Goal: Transaction & Acquisition: Purchase product/service

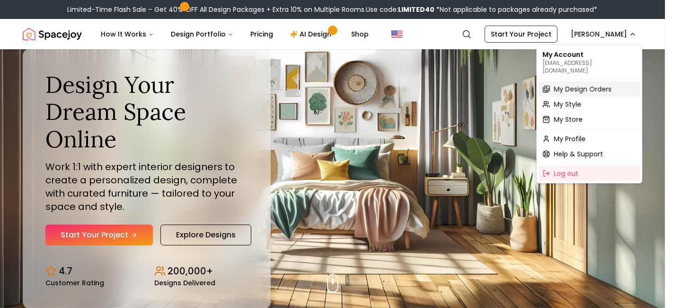
click at [566, 84] on span "My Design Orders" at bounding box center [583, 88] width 58 height 9
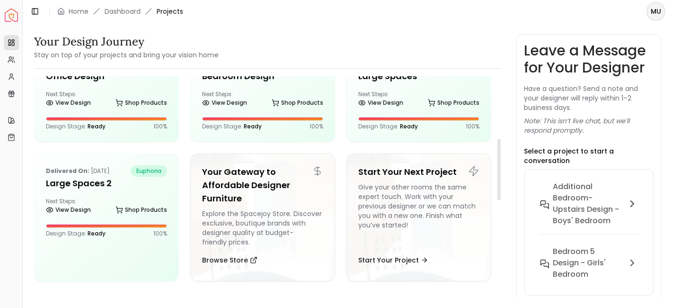
scroll to position [218, 0]
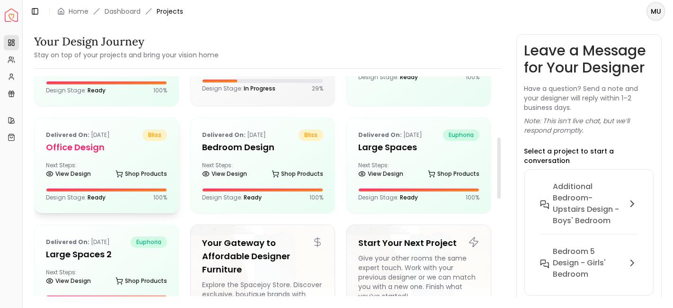
click at [115, 155] on div "Delivered on: Nov 29, 2024 bliss Office Design Next Steps: View Design Shop Pro…" at bounding box center [107, 165] width 144 height 95
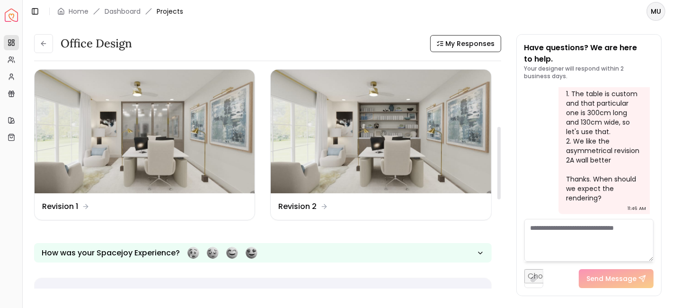
scroll to position [175, 0]
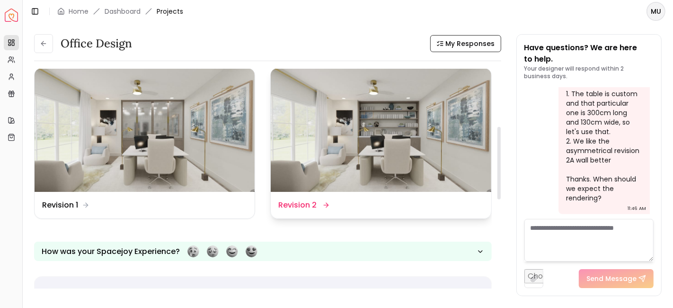
click at [309, 203] on dd "Revision 2" at bounding box center [297, 204] width 38 height 11
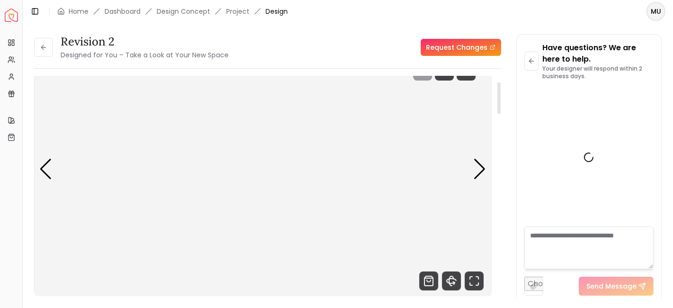
scroll to position [37, 0]
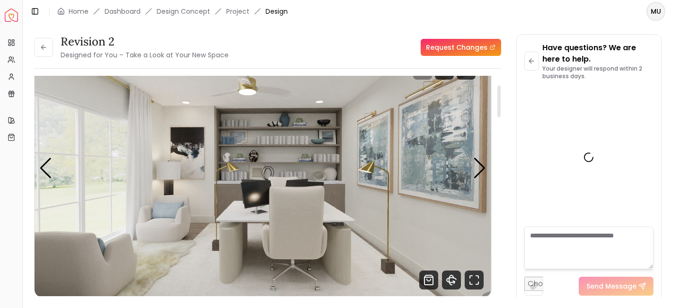
click at [498, 108] on div at bounding box center [499, 101] width 3 height 32
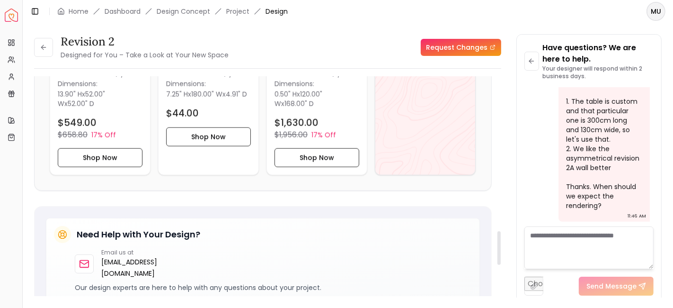
scroll to position [987, 0]
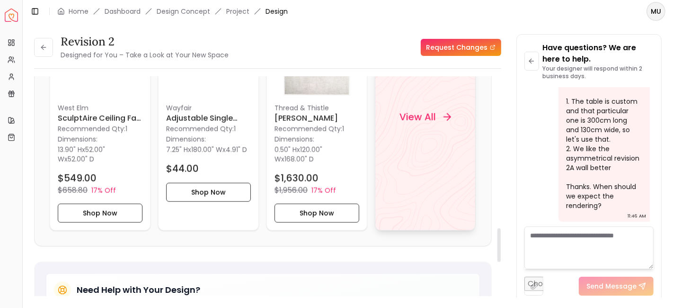
click at [423, 122] on div "View All" at bounding box center [425, 117] width 74 height 28
click at [47, 54] on button at bounding box center [43, 47] width 19 height 19
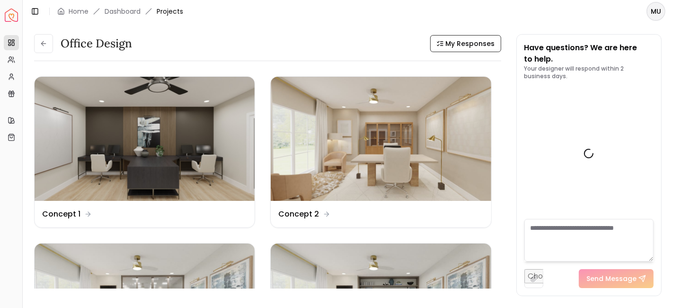
scroll to position [4006, 0]
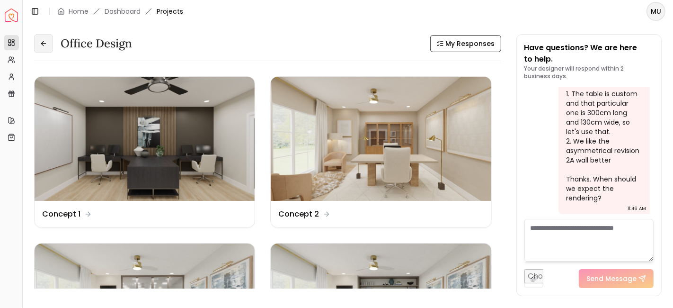
click at [44, 43] on icon at bounding box center [44, 44] width 8 height 8
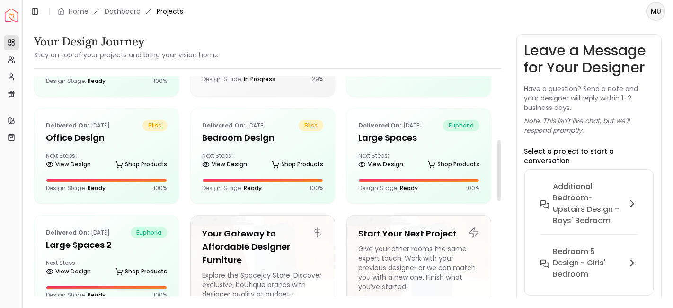
scroll to position [226, 0]
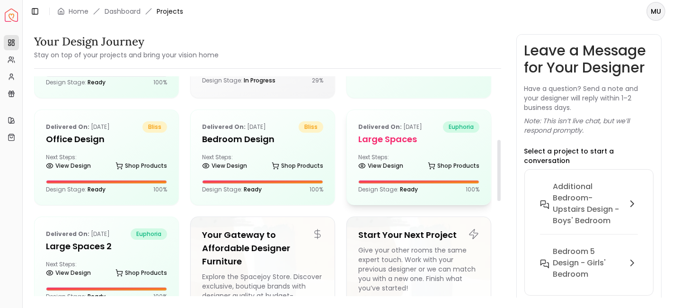
click at [408, 136] on h5 "Large Spaces" at bounding box center [418, 139] width 121 height 13
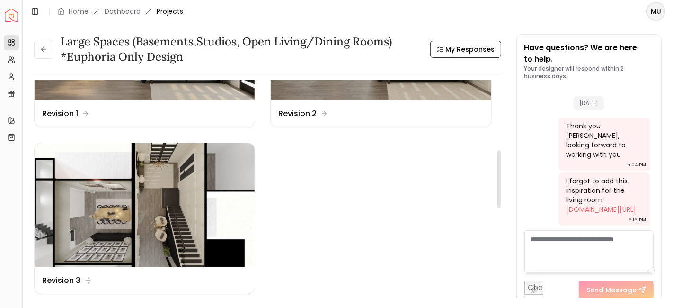
scroll to position [280, 0]
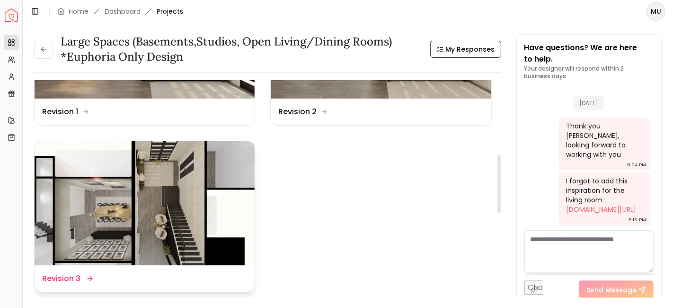
click at [77, 271] on div "Design Name Revision 3" at bounding box center [145, 278] width 220 height 27
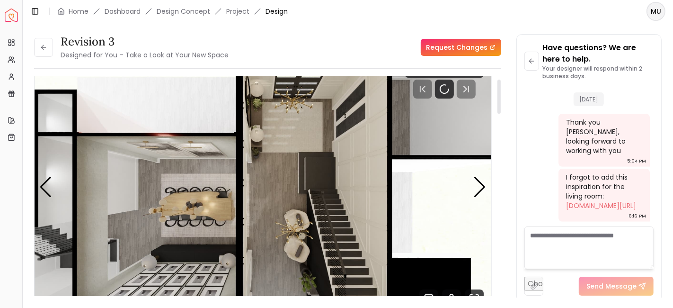
scroll to position [19, 0]
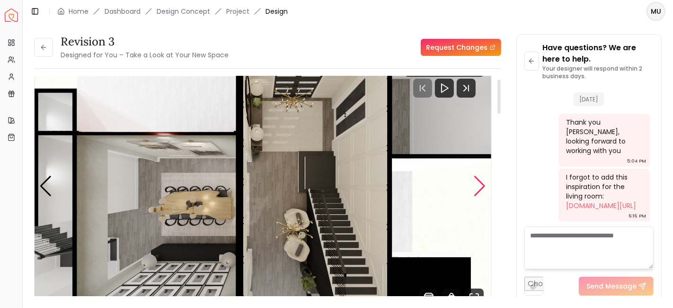
click at [484, 185] on div "Next slide" at bounding box center [480, 186] width 13 height 21
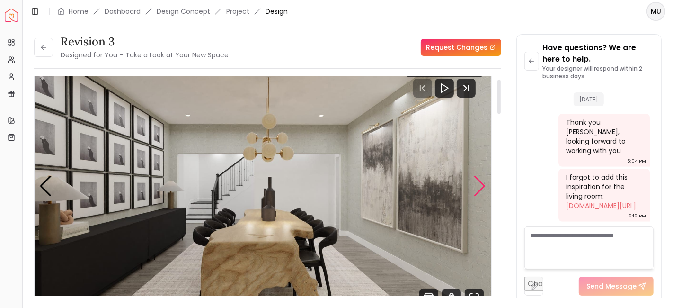
click at [484, 185] on div "Next slide" at bounding box center [480, 186] width 13 height 21
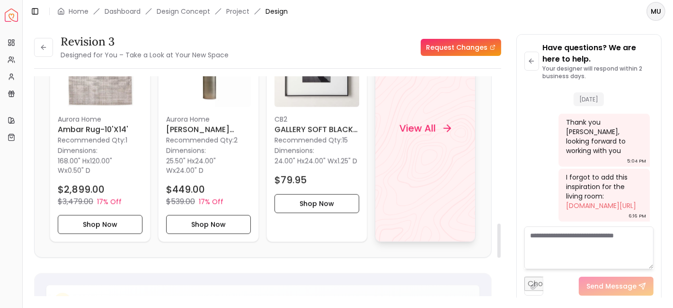
scroll to position [941, 0]
click at [427, 134] on h4 "View All" at bounding box center [418, 129] width 36 height 13
click at [45, 48] on icon at bounding box center [44, 48] width 8 height 8
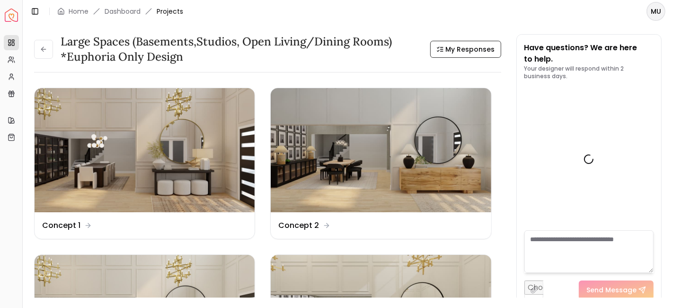
scroll to position [577, 0]
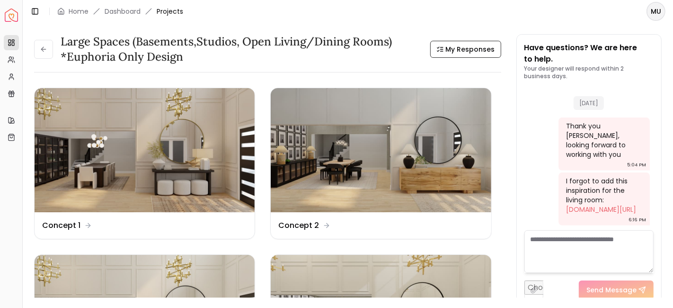
click at [45, 48] on icon at bounding box center [44, 49] width 8 height 8
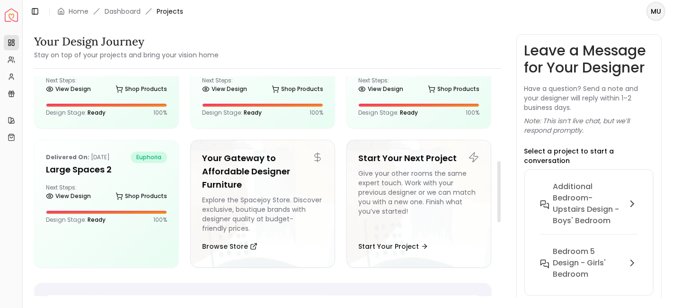
scroll to position [304, 0]
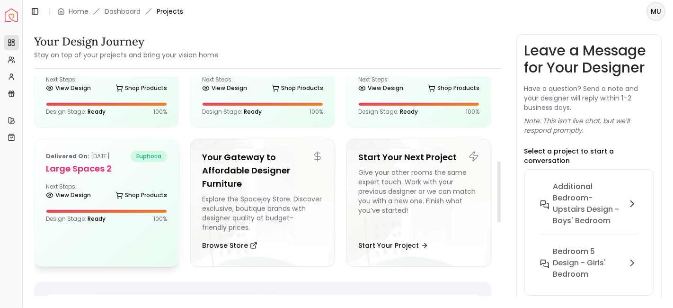
click at [121, 171] on h5 "Large Spaces 2" at bounding box center [106, 168] width 121 height 13
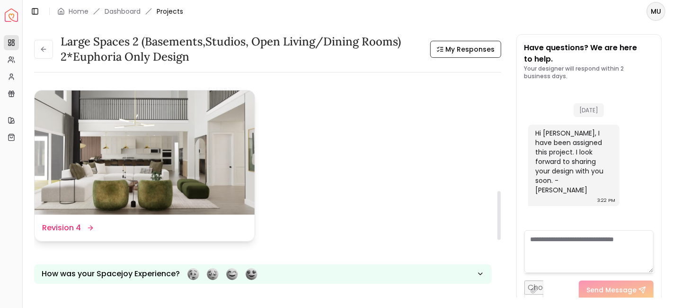
scroll to position [498, 0]
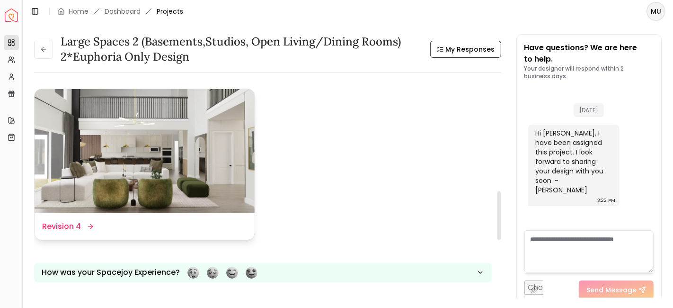
click at [118, 190] on img at bounding box center [145, 151] width 220 height 124
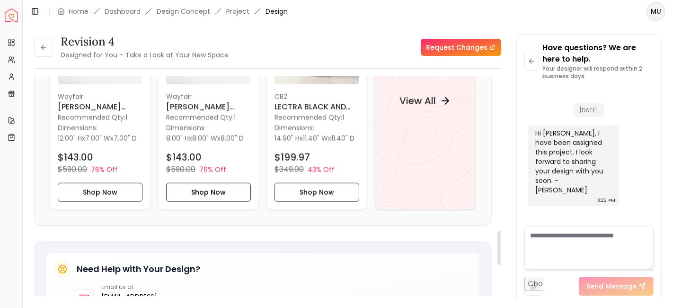
scroll to position [997, 0]
click at [433, 109] on div "View All" at bounding box center [425, 101] width 74 height 28
click at [50, 42] on button at bounding box center [43, 47] width 19 height 19
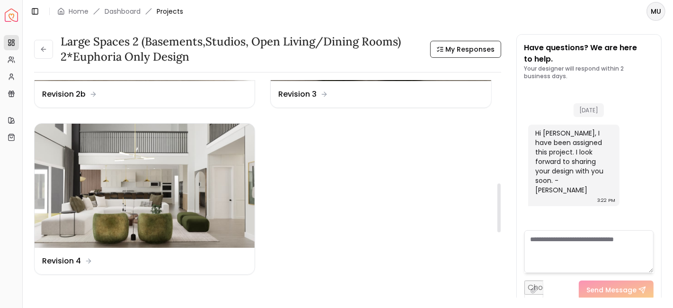
scroll to position [464, 0]
click at [43, 43] on button at bounding box center [43, 49] width 19 height 19
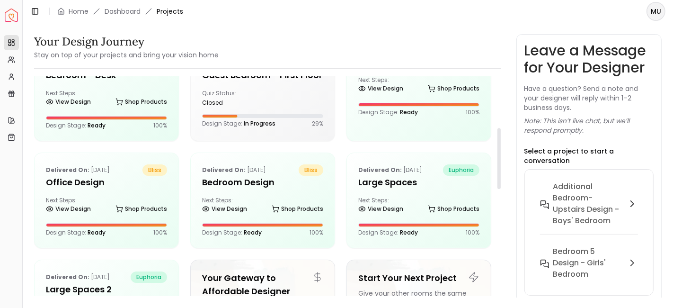
scroll to position [185, 0]
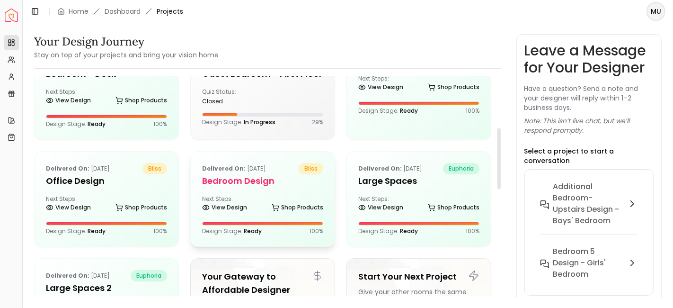
click at [235, 179] on h5 "Bedroom Design" at bounding box center [262, 180] width 121 height 13
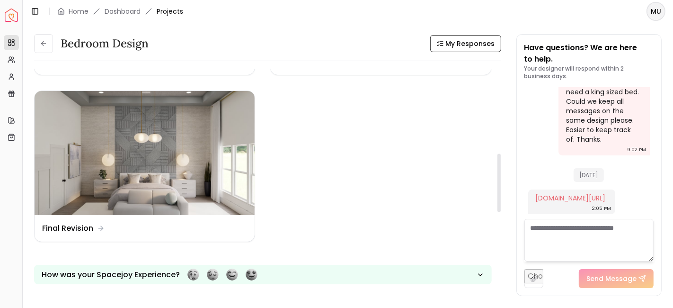
scroll to position [320, 0]
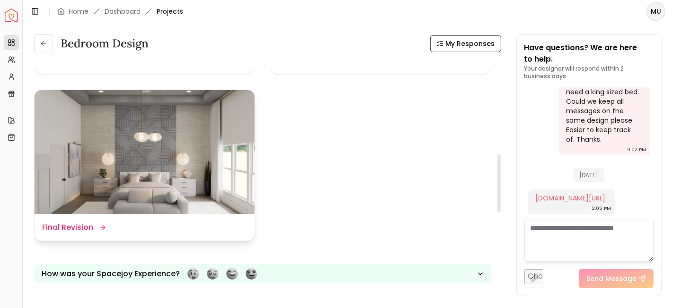
click at [110, 226] on div "Design Name Final Revision" at bounding box center [144, 227] width 205 height 11
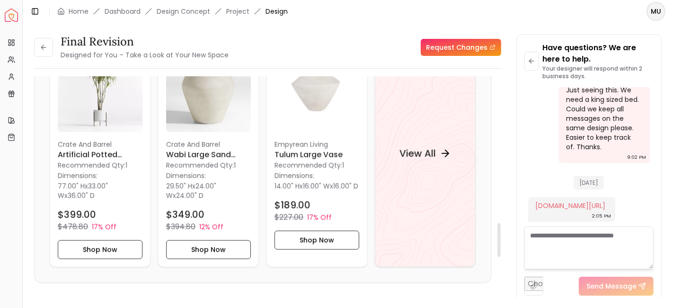
scroll to position [959, 0]
click at [411, 149] on h4 "View All" at bounding box center [418, 153] width 36 height 13
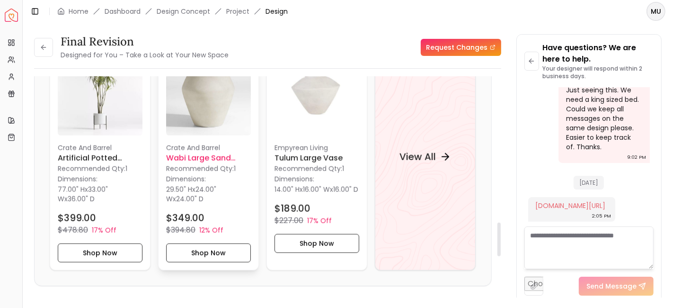
scroll to position [957, 0]
click at [194, 248] on button "Shop Now" at bounding box center [208, 252] width 85 height 19
click at [100, 252] on button "Shop Now" at bounding box center [100, 252] width 85 height 19
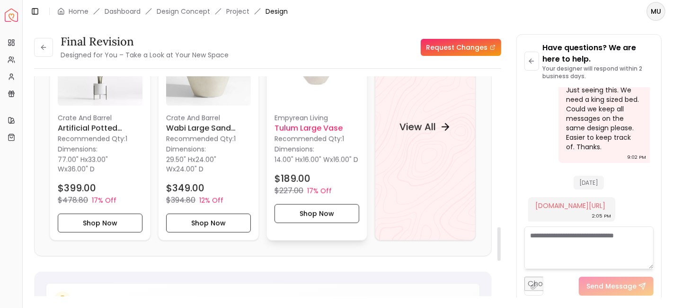
scroll to position [986, 0]
click at [420, 124] on h4 "View All" at bounding box center [418, 127] width 36 height 13
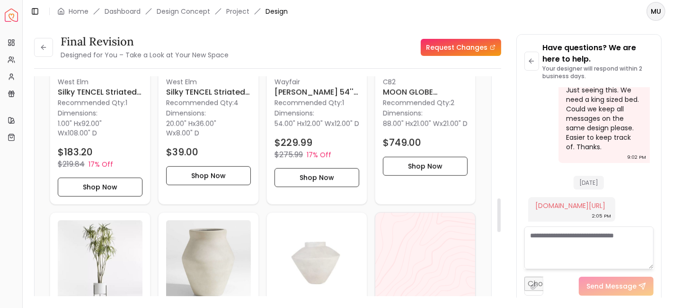
scroll to position [800, 0]
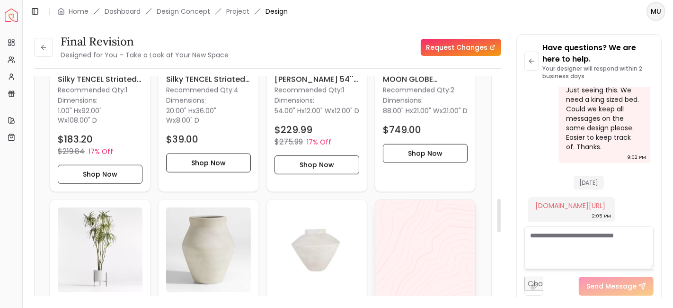
click at [420, 236] on div "View All" at bounding box center [425, 313] width 101 height 228
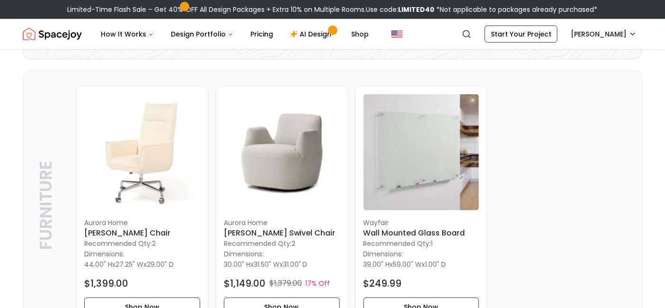
scroll to position [202, 0]
click at [332, 98] on img at bounding box center [282, 152] width 116 height 116
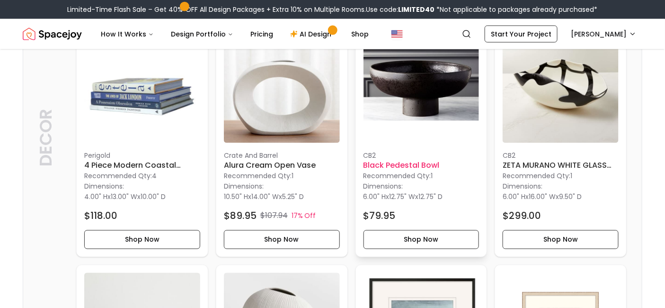
scroll to position [1637, 0]
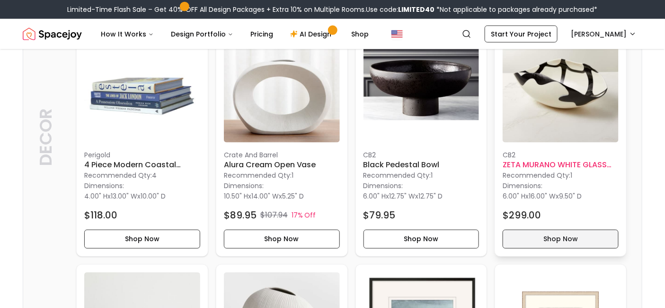
click at [543, 243] on button "Shop Now" at bounding box center [561, 239] width 116 height 19
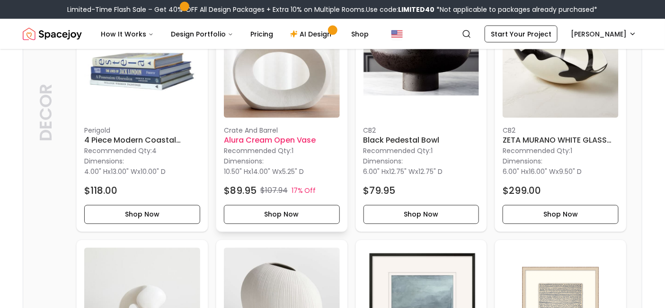
scroll to position [1662, 0]
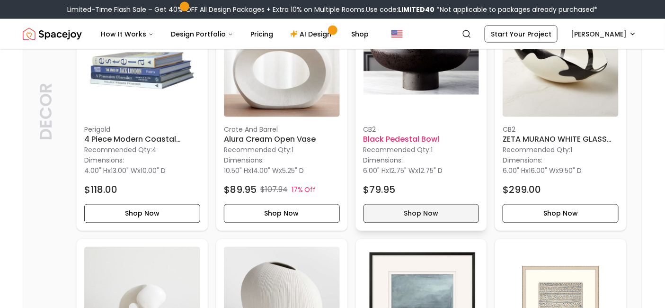
click at [426, 214] on button "Shop Now" at bounding box center [422, 213] width 116 height 19
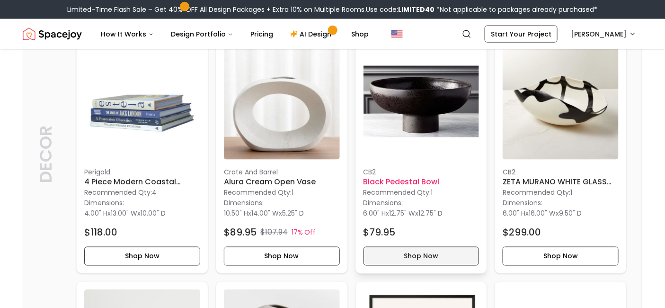
scroll to position [1618, 0]
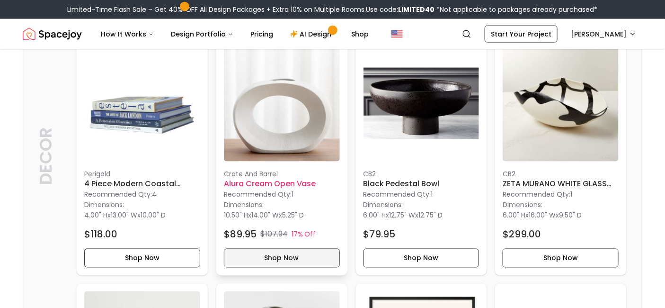
click at [287, 253] on button "Shop Now" at bounding box center [282, 258] width 116 height 19
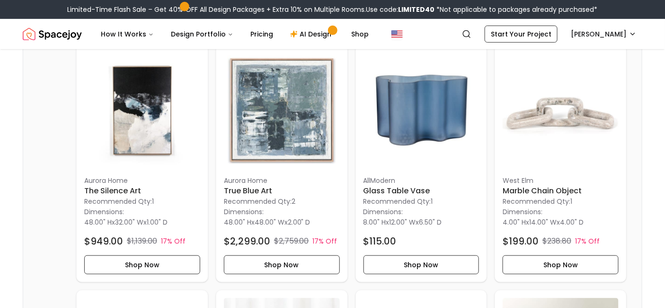
scroll to position [1373, 0]
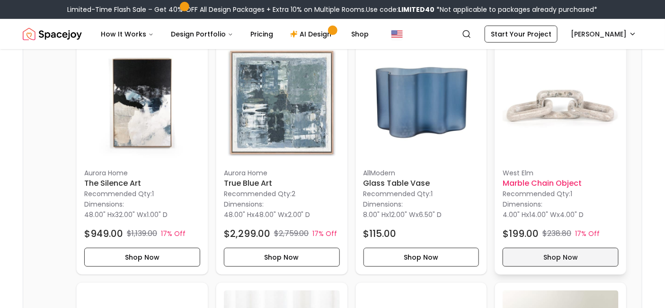
click at [559, 253] on button "Shop Now" at bounding box center [561, 257] width 116 height 19
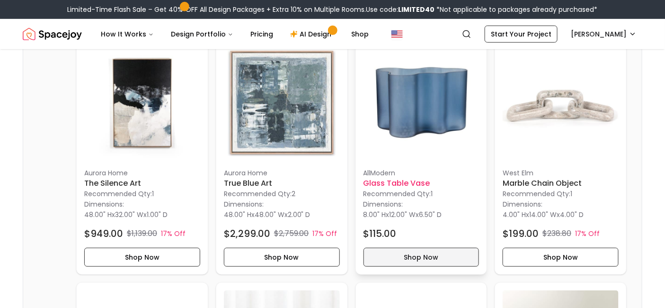
click at [416, 255] on button "Shop Now" at bounding box center [422, 257] width 116 height 19
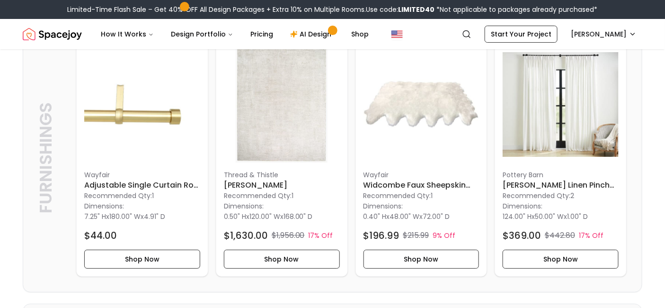
scroll to position [1093, 0]
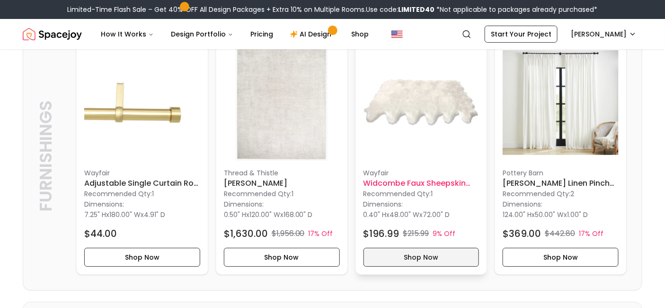
click at [422, 251] on button "Shop Now" at bounding box center [422, 257] width 116 height 19
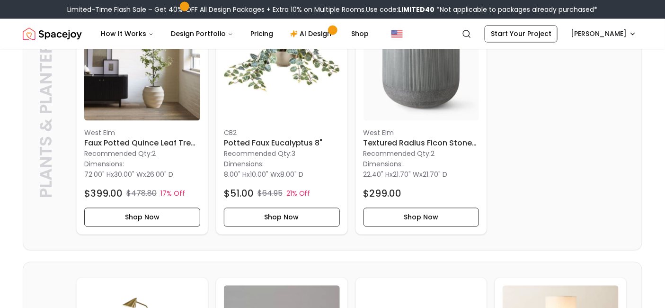
scroll to position [569, 0]
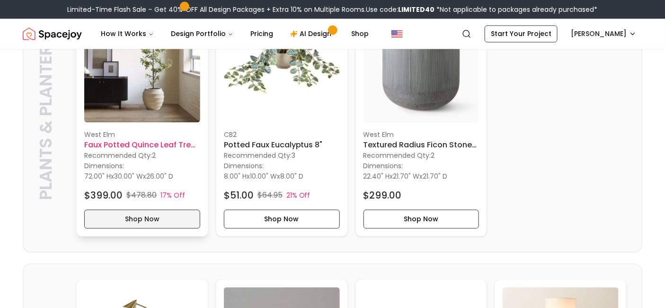
click at [152, 216] on button "Shop Now" at bounding box center [142, 219] width 116 height 19
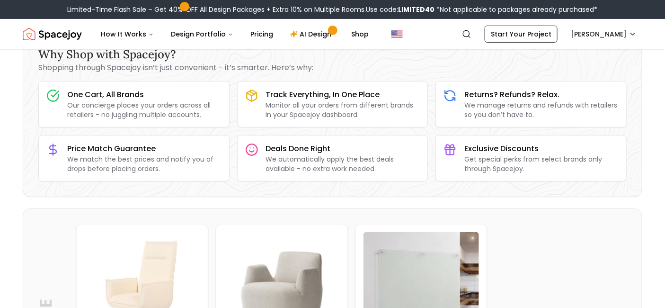
scroll to position [0, 0]
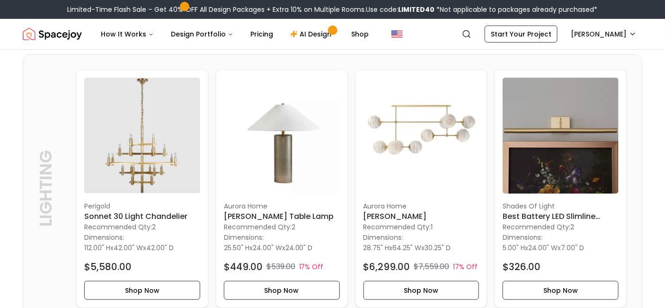
scroll to position [218, 0]
click at [368, 124] on img at bounding box center [422, 135] width 116 height 116
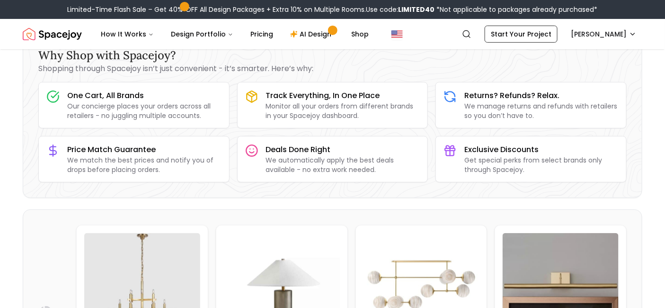
scroll to position [0, 0]
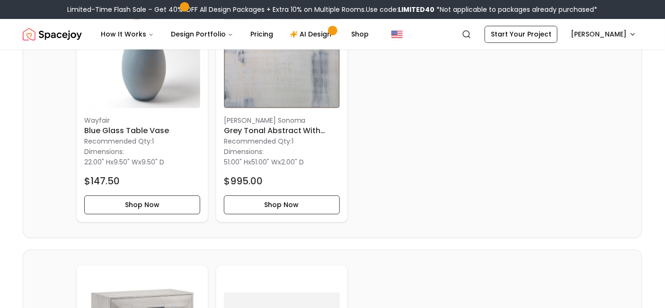
scroll to position [1894, 0]
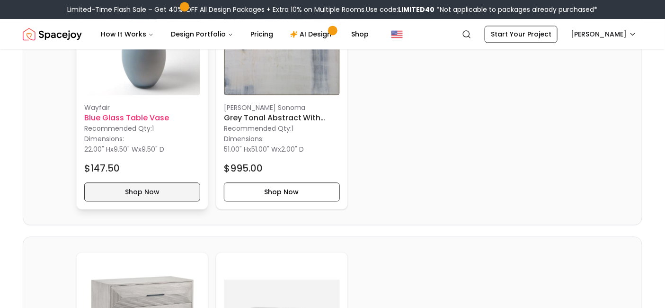
click at [114, 184] on button "Shop Now" at bounding box center [142, 191] width 116 height 19
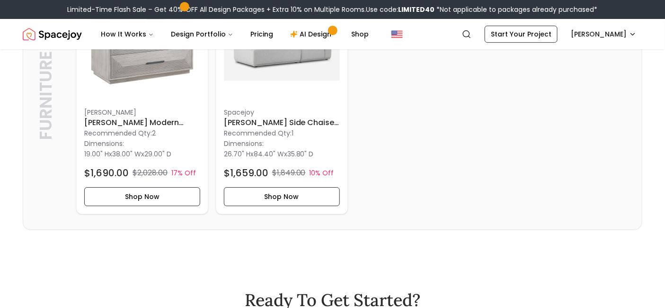
scroll to position [2175, 0]
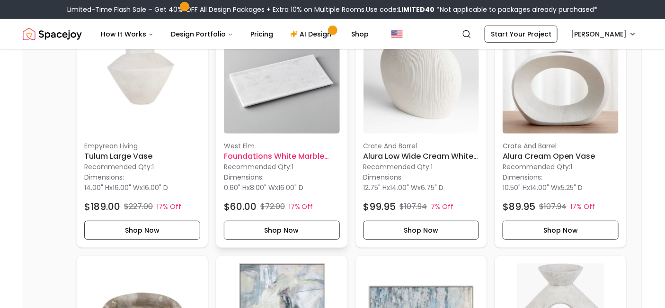
scroll to position [1379, 0]
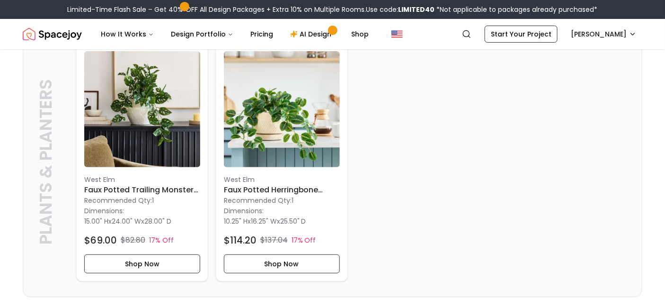
scroll to position [1264, 0]
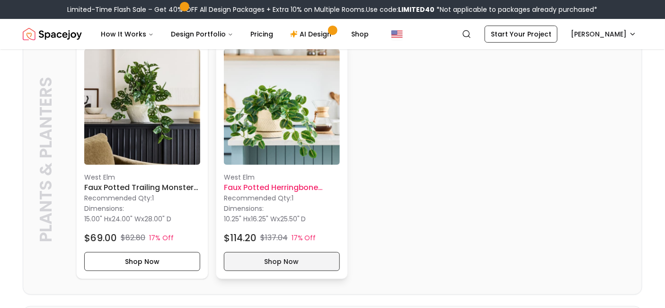
click at [282, 259] on button "Shop Now" at bounding box center [282, 261] width 116 height 19
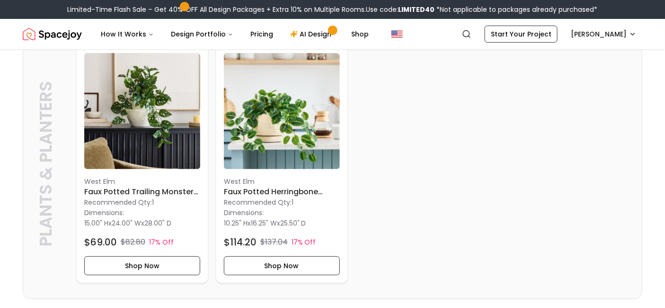
scroll to position [1260, 0]
click at [155, 258] on button "Shop Now" at bounding box center [142, 265] width 116 height 19
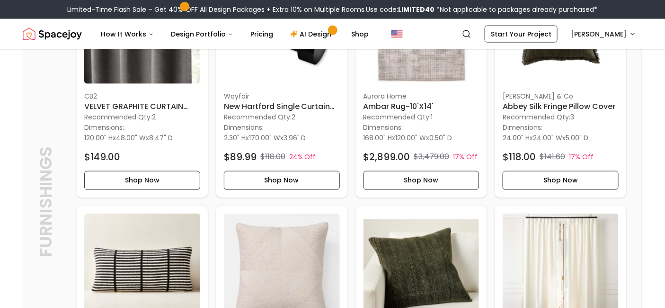
scroll to position [1670, 0]
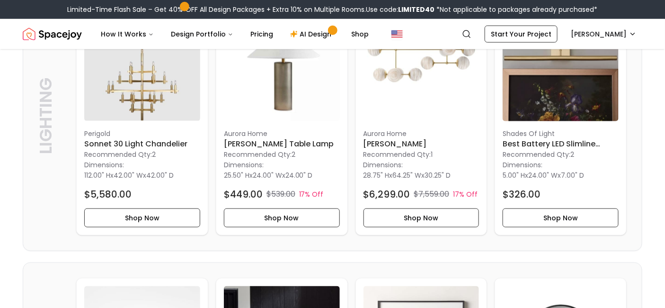
scroll to position [291, 0]
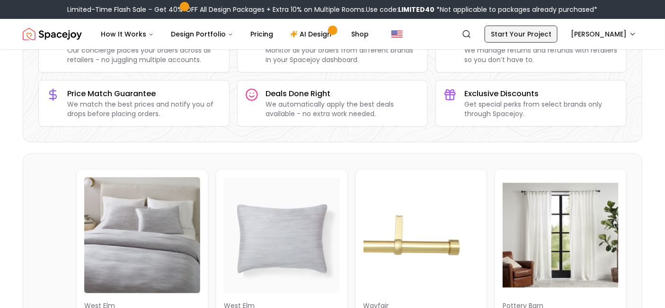
scroll to position [117, 0]
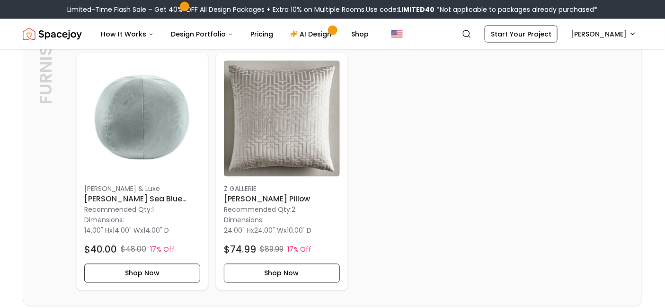
scroll to position [480, 0]
click at [433, 167] on div "West Elm Silky TENCEL Striated Duvet Cover King Recommended Qty: 1 Dimensions: …" at bounding box center [351, 49] width 551 height 484
click at [418, 139] on div "West Elm Silky TENCEL Striated Duvet Cover King Recommended Qty: 1 Dimensions: …" at bounding box center [351, 49] width 551 height 484
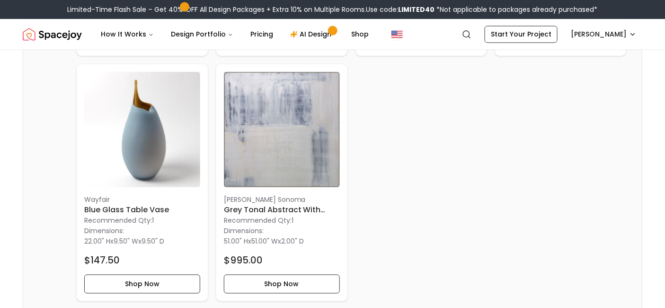
scroll to position [1805, 0]
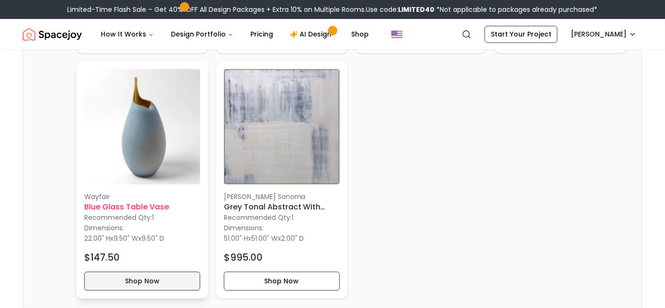
click at [166, 288] on button "Shop Now" at bounding box center [142, 280] width 116 height 19
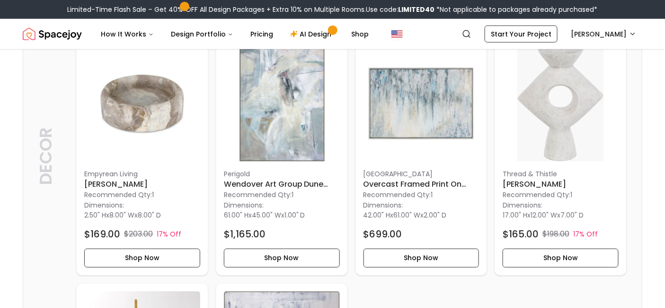
scroll to position [1584, 0]
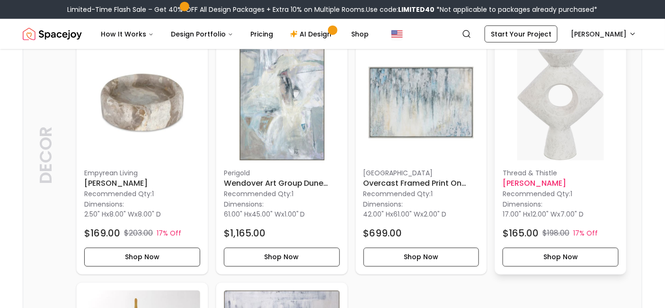
click at [531, 178] on h6 "Yaya Vase" at bounding box center [561, 183] width 116 height 11
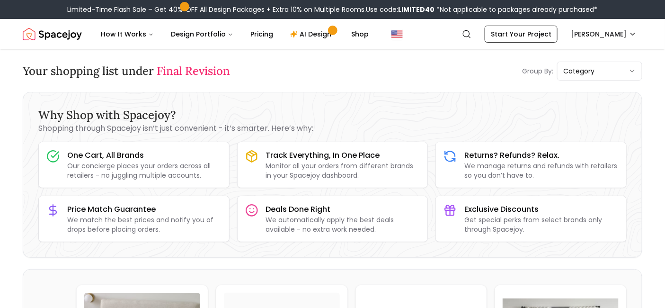
scroll to position [0, 0]
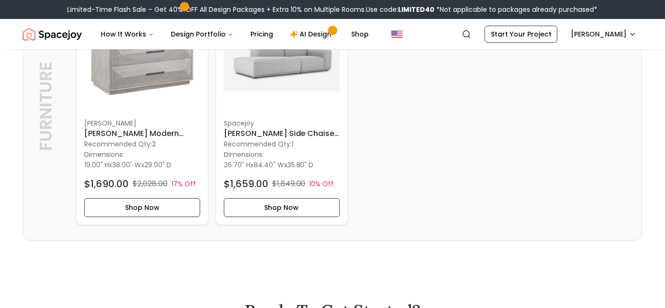
scroll to position [2159, 0]
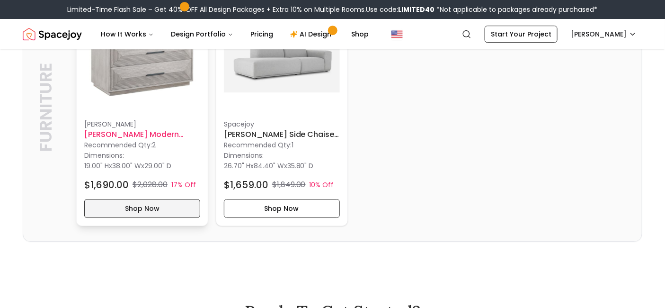
click at [158, 208] on button "Shop Now" at bounding box center [142, 208] width 116 height 19
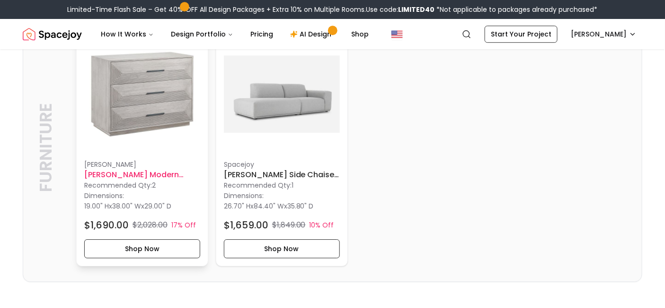
scroll to position [2123, 0]
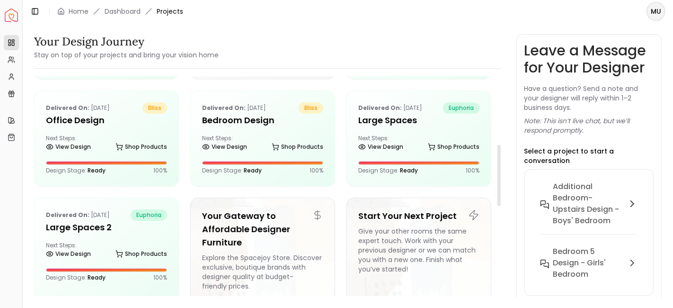
scroll to position [244, 0]
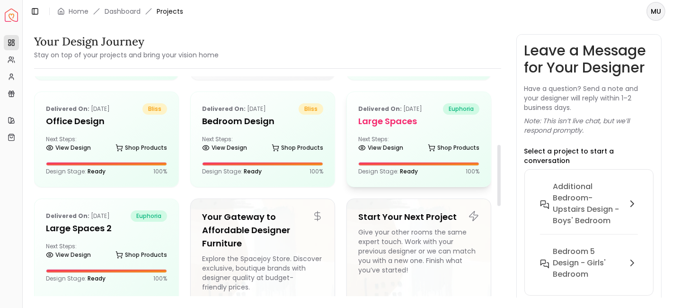
click at [399, 124] on h5 "Large Spaces" at bounding box center [418, 121] width 121 height 13
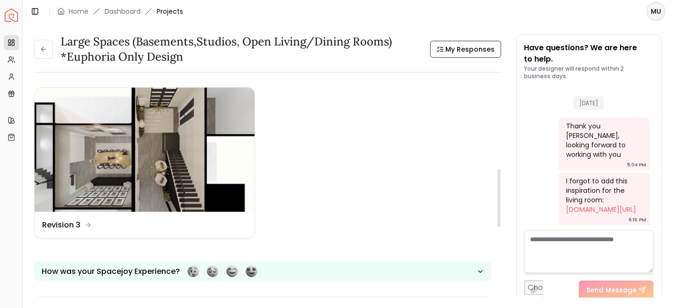
scroll to position [334, 0]
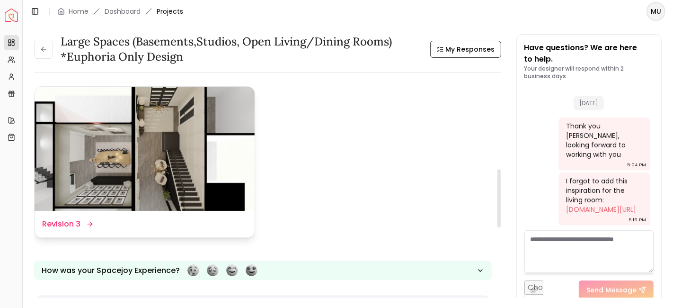
click at [80, 222] on div "Design Name Revision 3" at bounding box center [67, 223] width 50 height 11
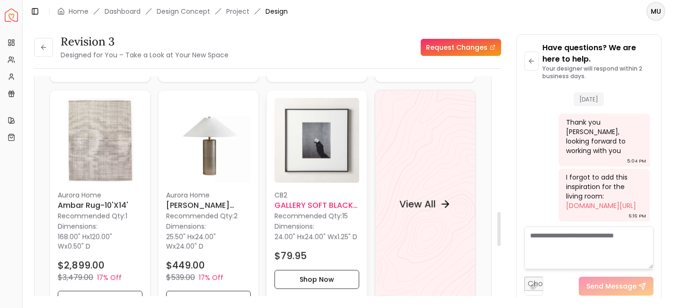
scroll to position [867, 0]
click at [406, 218] on div "View All" at bounding box center [425, 203] width 74 height 28
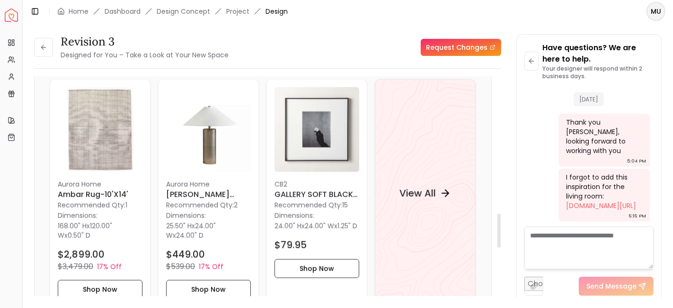
scroll to position [876, 0]
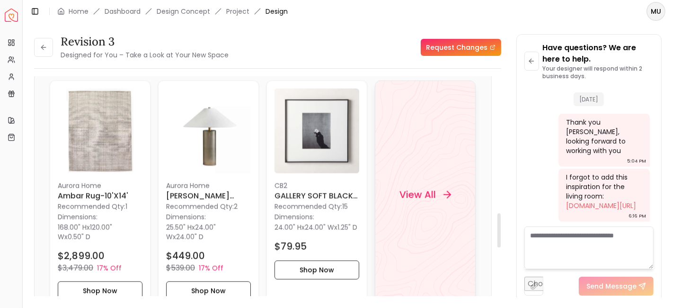
click at [421, 199] on h4 "View All" at bounding box center [418, 194] width 36 height 13
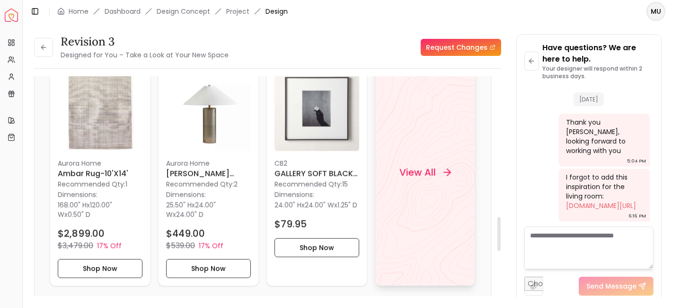
scroll to position [896, 0]
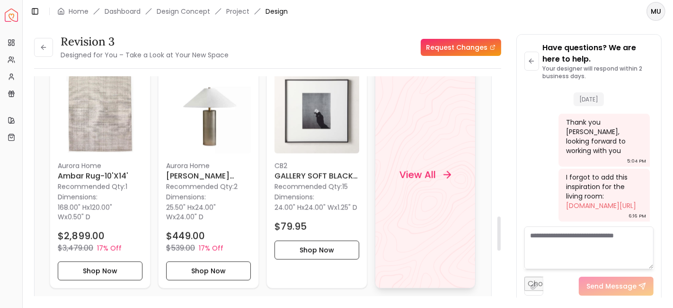
click at [425, 181] on h4 "View All" at bounding box center [418, 174] width 36 height 13
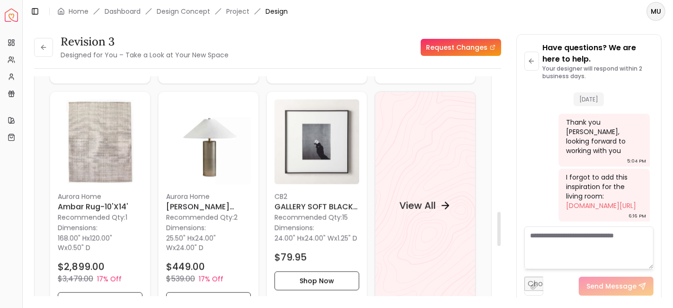
scroll to position [866, 0]
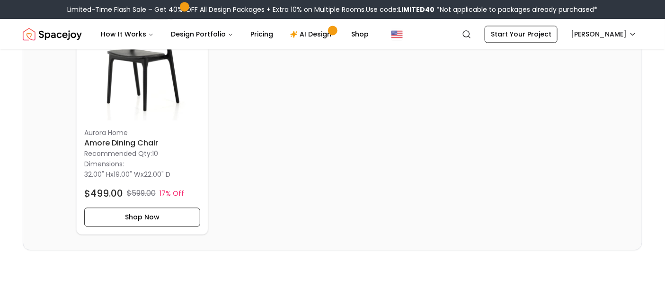
scroll to position [1905, 0]
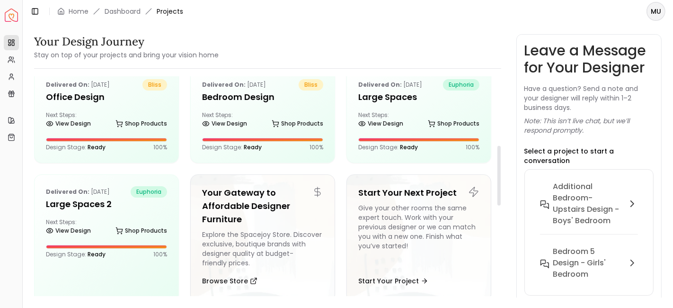
scroll to position [242, 0]
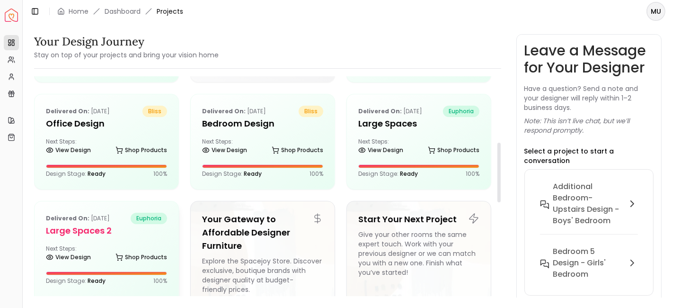
click at [100, 224] on h5 "Large Spaces 2" at bounding box center [106, 230] width 121 height 13
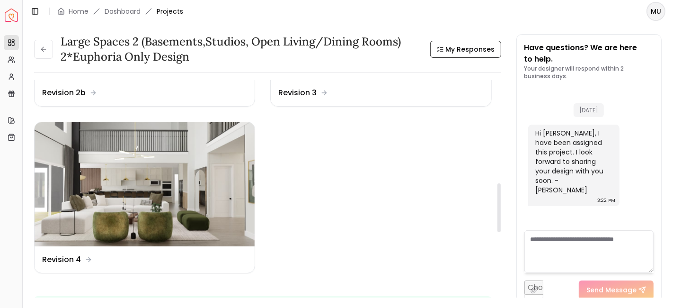
scroll to position [467, 0]
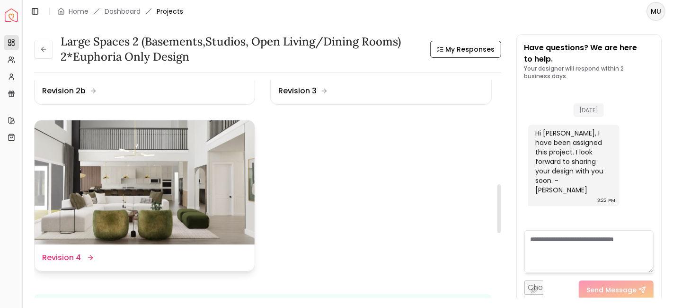
click at [100, 224] on img at bounding box center [145, 182] width 220 height 124
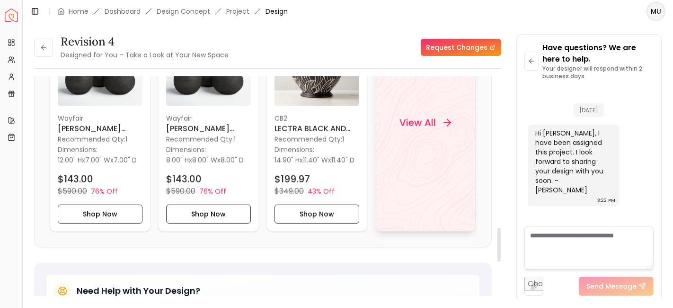
scroll to position [981, 0]
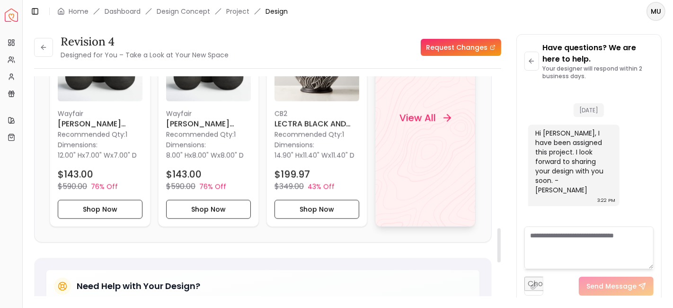
click at [405, 123] on div "View All" at bounding box center [425, 118] width 74 height 28
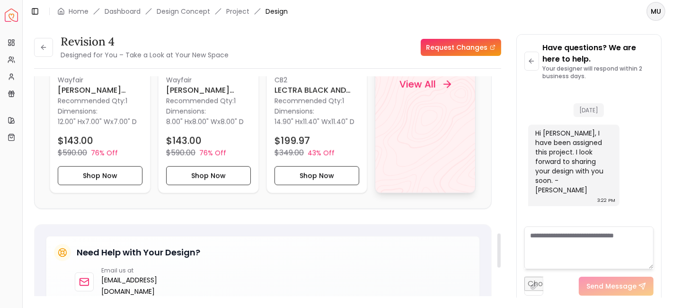
scroll to position [1014, 0]
click at [413, 92] on div "View All" at bounding box center [425, 85] width 74 height 28
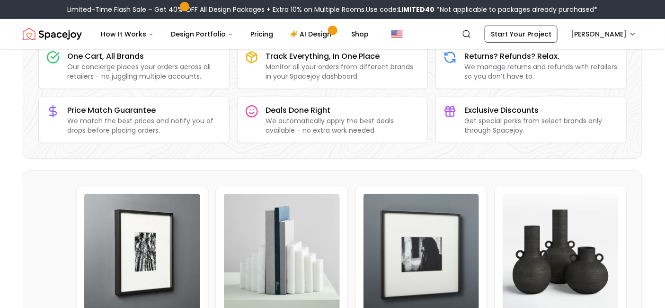
scroll to position [74, 0]
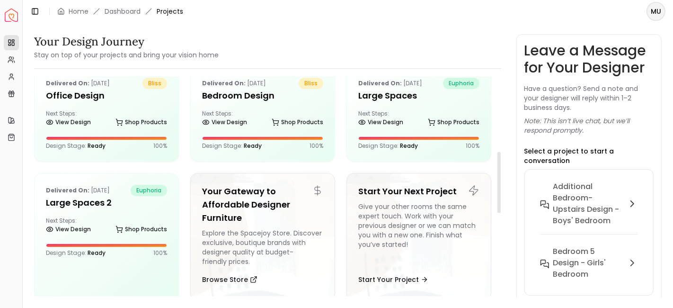
scroll to position [270, 0]
click at [80, 89] on h5 "Office Design" at bounding box center [106, 95] width 121 height 13
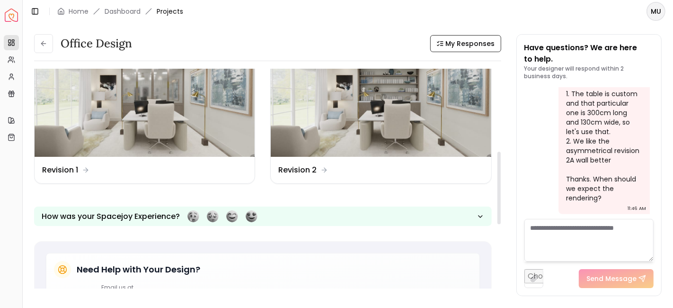
scroll to position [197, 0]
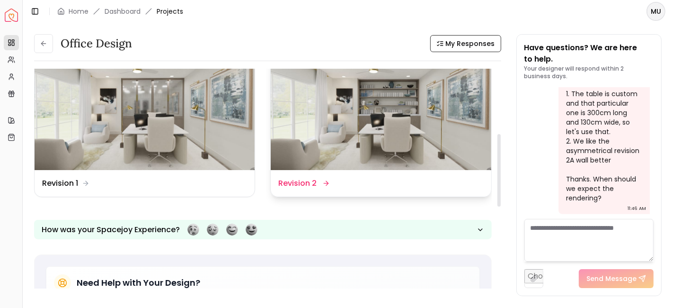
click at [311, 182] on dd "Revision 2" at bounding box center [297, 183] width 38 height 11
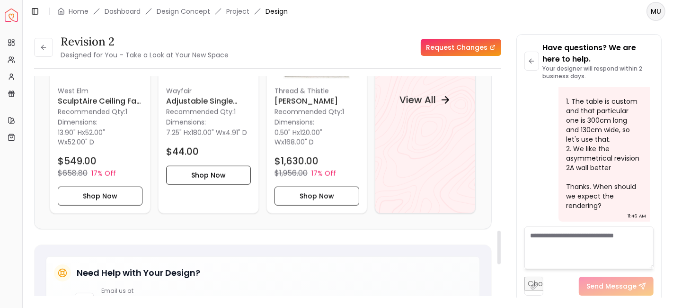
scroll to position [1001, 0]
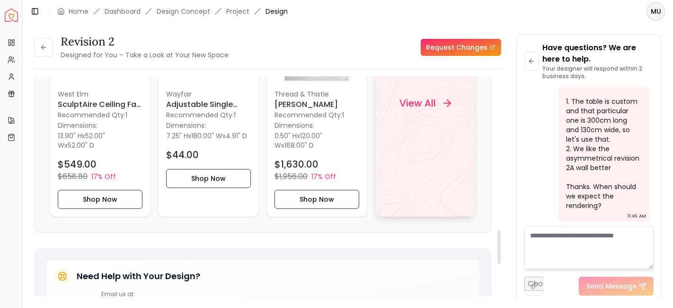
click at [408, 102] on h4 "View All" at bounding box center [418, 103] width 36 height 13
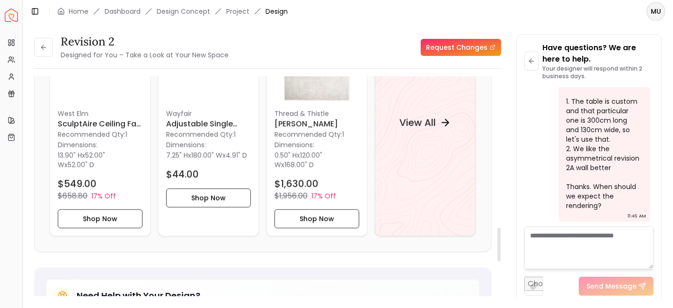
scroll to position [985, 0]
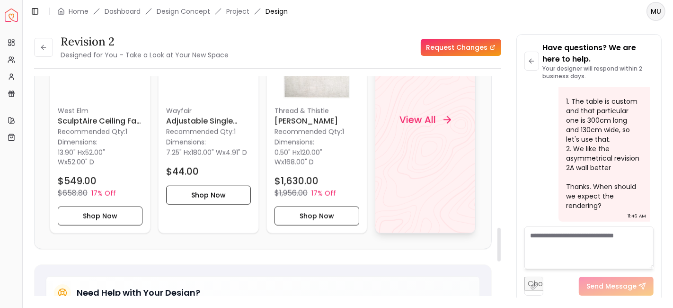
click at [430, 109] on div "View All" at bounding box center [425, 120] width 74 height 28
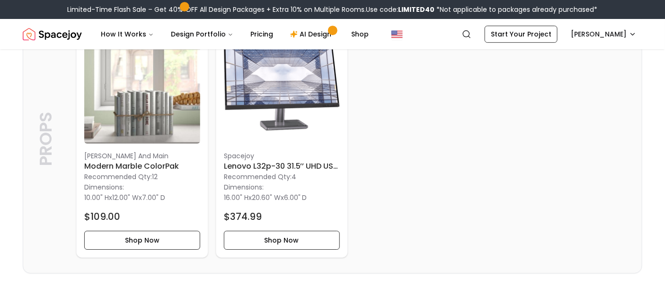
scroll to position [2164, 0]
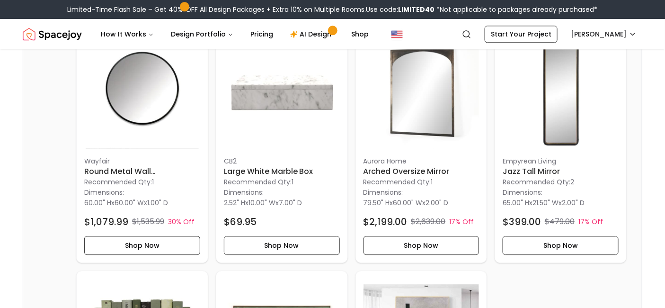
scroll to position [756, 0]
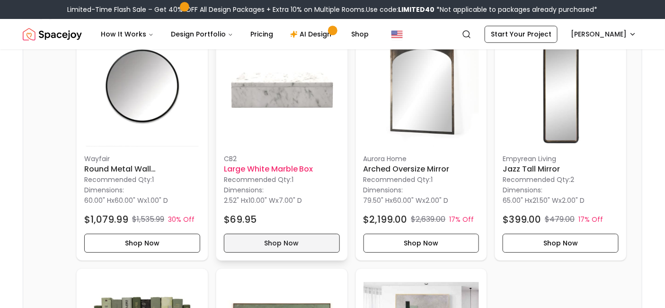
click at [295, 238] on button "Shop Now" at bounding box center [282, 242] width 116 height 19
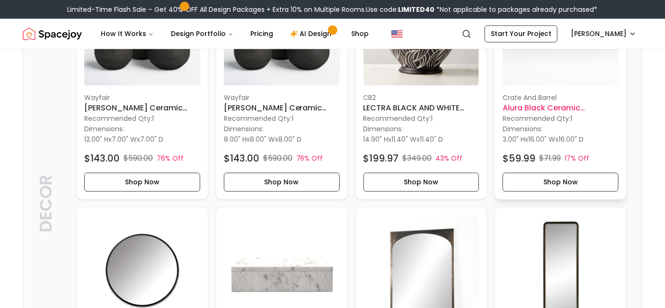
scroll to position [574, 0]
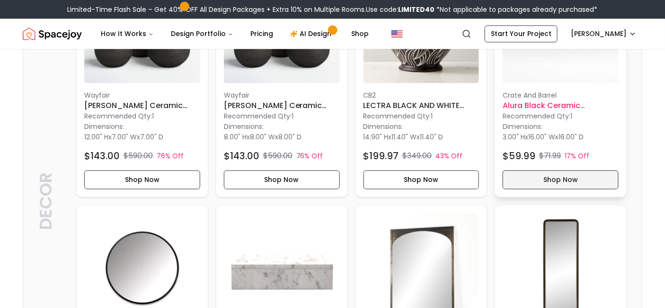
click at [559, 178] on button "Shop Now" at bounding box center [561, 179] width 116 height 19
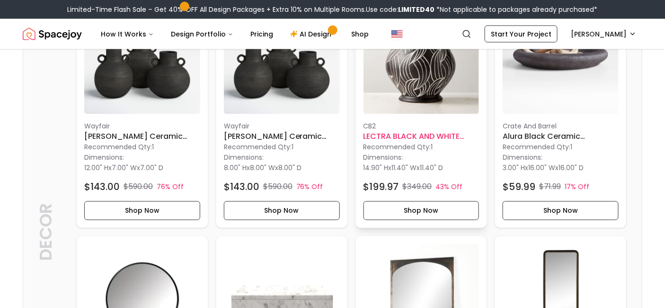
scroll to position [538, 0]
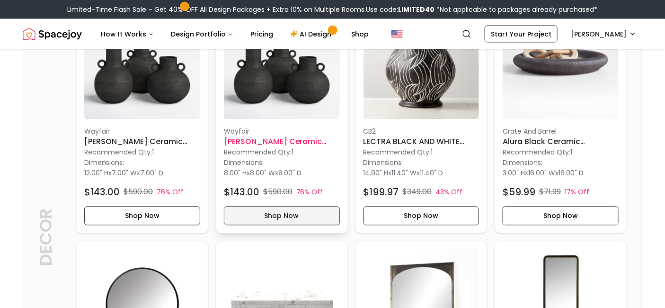
click at [285, 211] on button "Shop Now" at bounding box center [282, 215] width 116 height 19
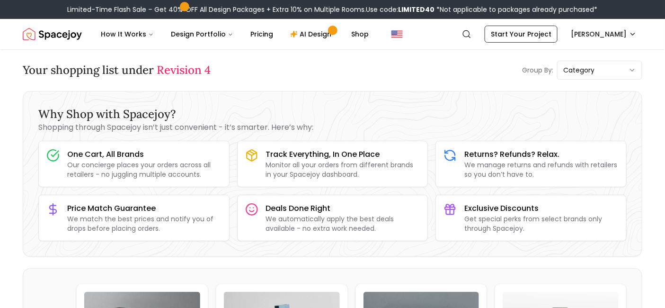
scroll to position [0, 0]
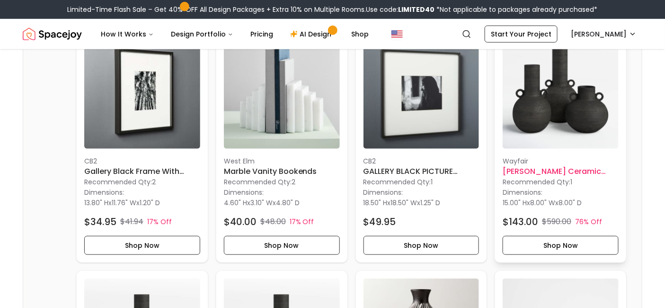
scroll to position [261, 0]
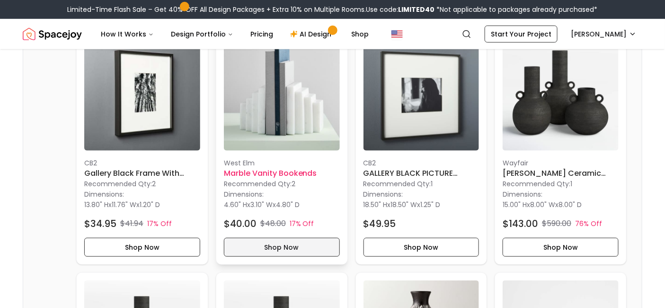
click at [302, 253] on button "Shop Now" at bounding box center [282, 247] width 116 height 19
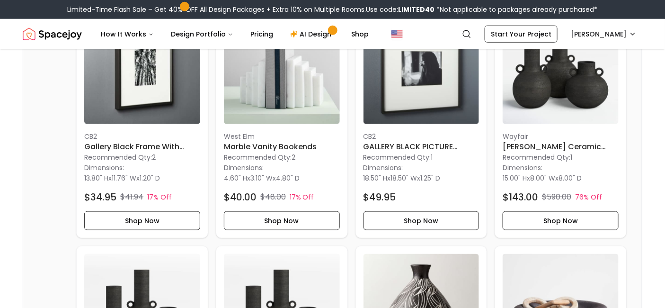
scroll to position [285, 0]
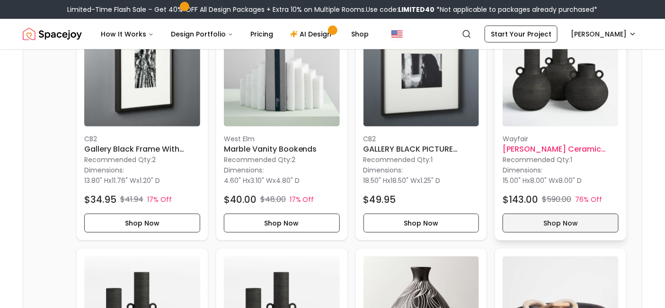
click at [579, 224] on button "Shop Now" at bounding box center [561, 222] width 116 height 19
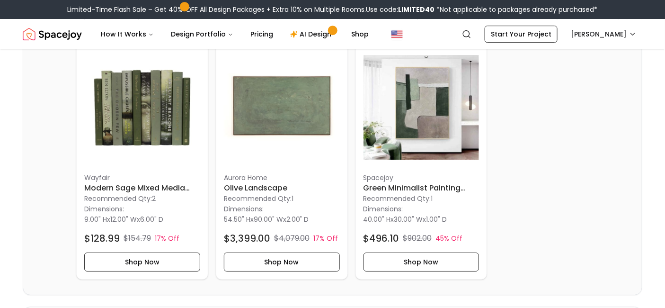
scroll to position [983, 0]
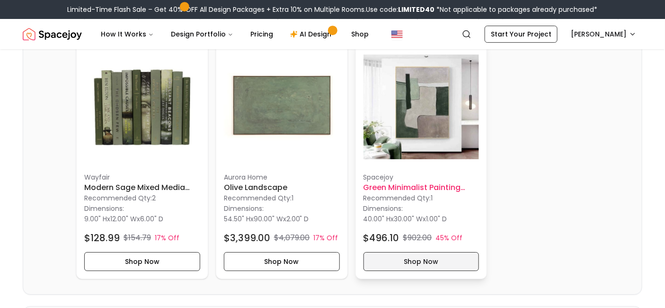
click at [424, 261] on button "Shop Now" at bounding box center [422, 261] width 116 height 19
click at [401, 255] on button "Shop Now" at bounding box center [422, 261] width 116 height 19
click at [382, 174] on p "Spacejoy" at bounding box center [422, 176] width 116 height 9
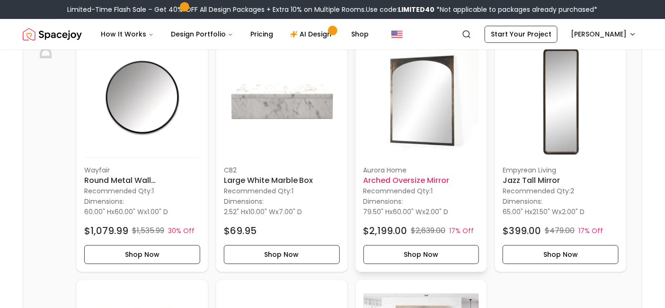
scroll to position [746, 0]
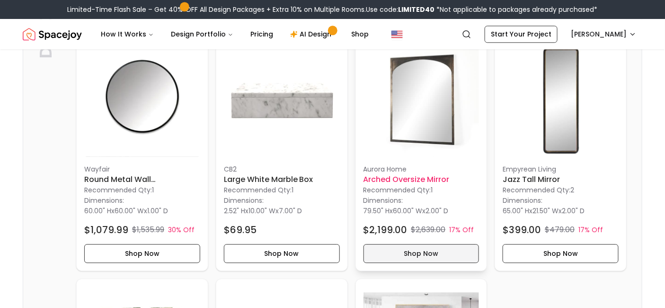
click at [418, 252] on button "Shop Now" at bounding box center [422, 253] width 116 height 19
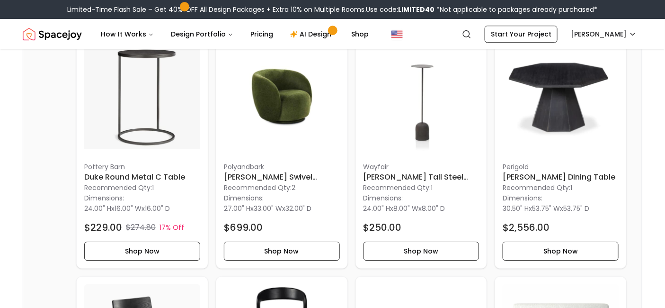
scroll to position [2080, 0]
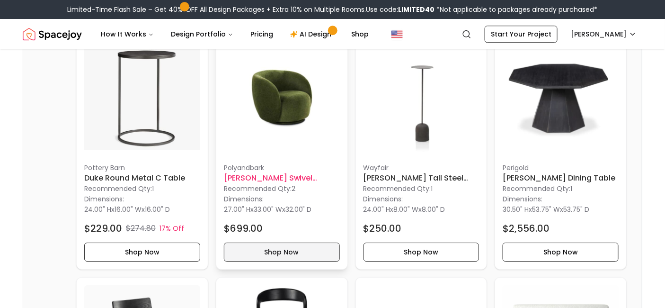
click at [286, 252] on button "Shop Now" at bounding box center [282, 251] width 116 height 19
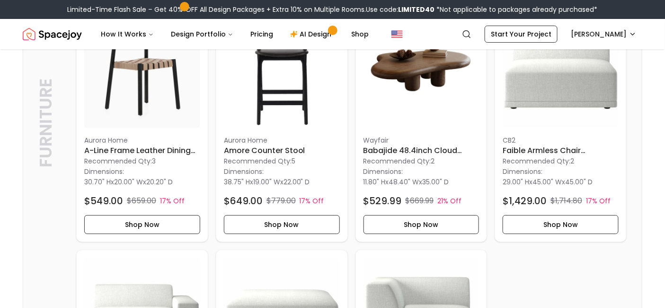
scroll to position [2354, 0]
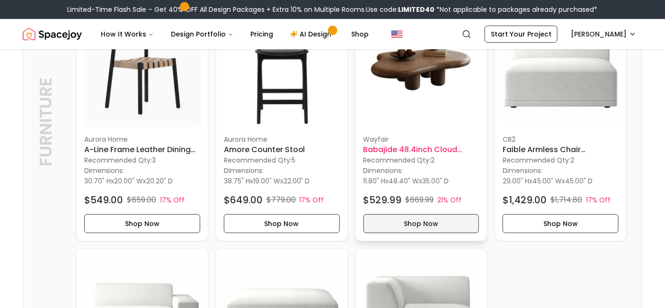
click at [413, 226] on button "Shop Now" at bounding box center [422, 223] width 116 height 19
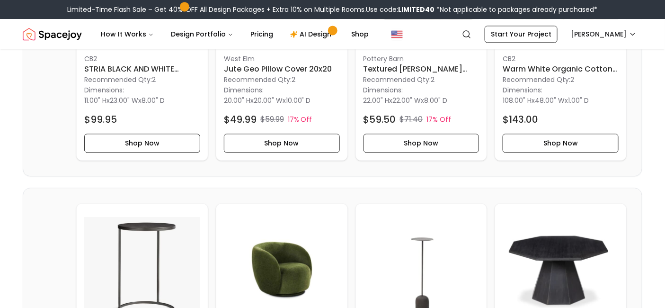
scroll to position [1908, 0]
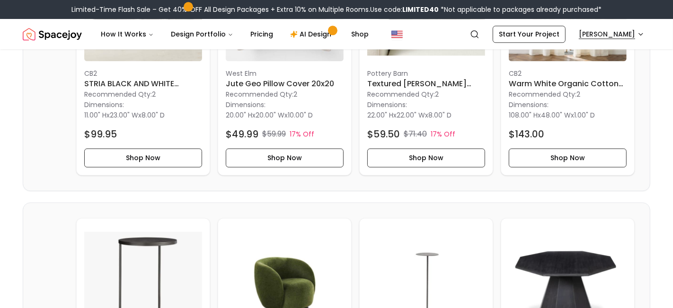
click at [633, 34] on html "Limited-Time Flash Sale – Get 40% OFF All Design Packages + Extra 10% on Multip…" at bounding box center [336, 89] width 673 height 3995
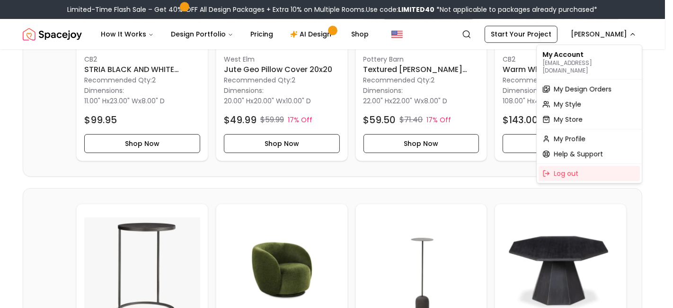
click at [13, 227] on html "Limited-Time Flash Sale – Get 40% OFF All Design Packages + Extra 10% on Multip…" at bounding box center [336, 82] width 673 height 3980
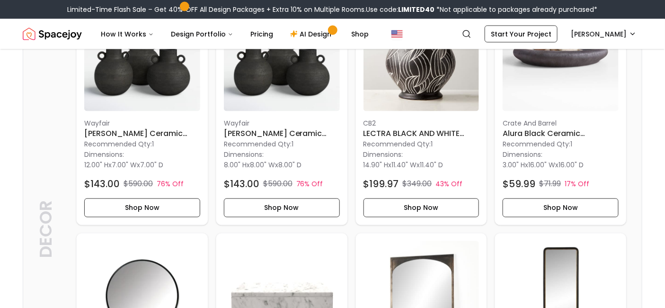
scroll to position [547, 0]
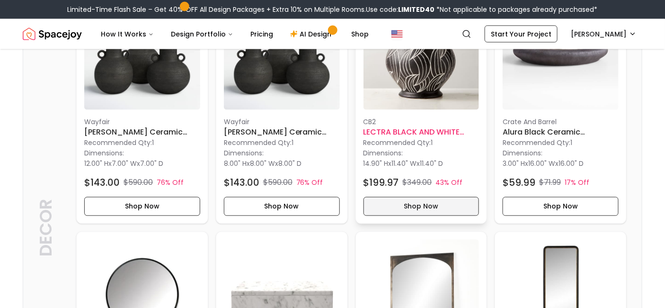
click at [411, 208] on button "Shop Now" at bounding box center [422, 206] width 116 height 19
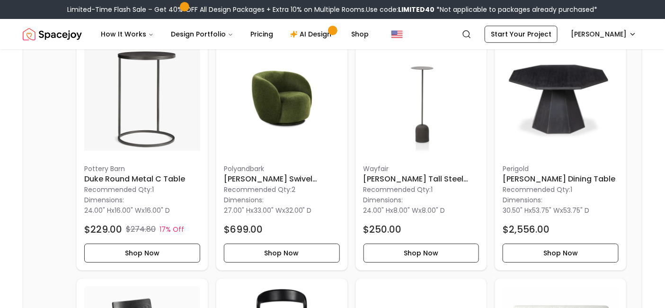
scroll to position [2086, 0]
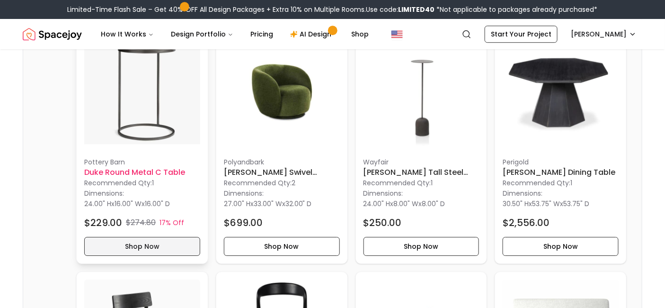
click at [146, 247] on button "Shop Now" at bounding box center [142, 246] width 116 height 19
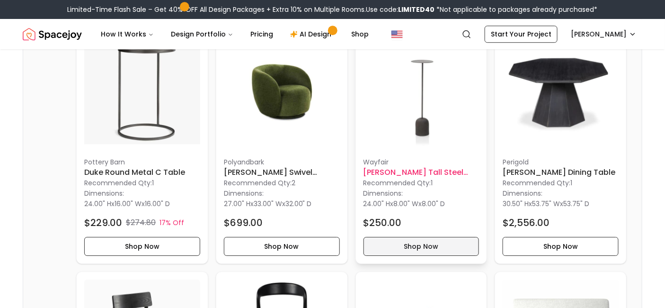
click at [426, 245] on button "Shop Now" at bounding box center [422, 246] width 116 height 19
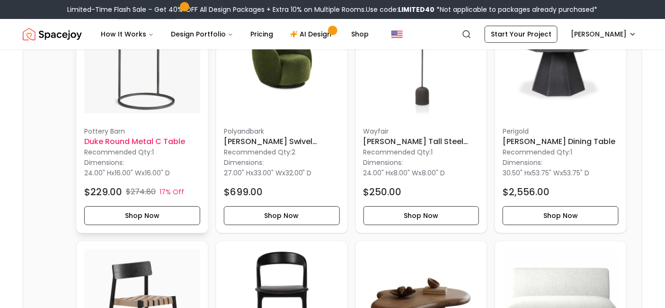
scroll to position [2117, 0]
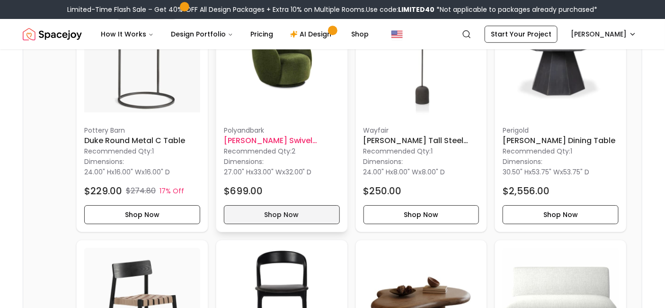
click at [257, 209] on button "Shop Now" at bounding box center [282, 214] width 116 height 19
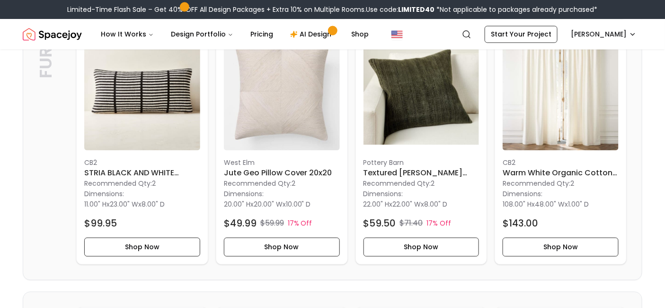
scroll to position [1805, 0]
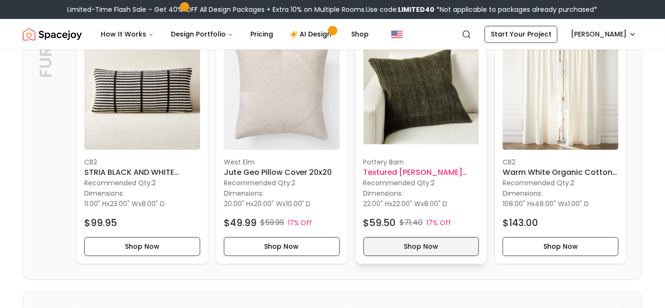
click at [431, 248] on button "Shop Now" at bounding box center [422, 246] width 116 height 19
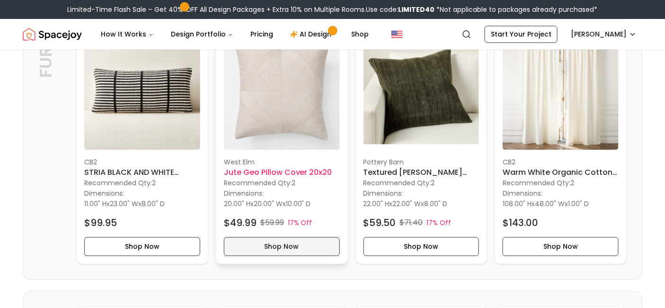
click at [285, 244] on button "Shop Now" at bounding box center [282, 246] width 116 height 19
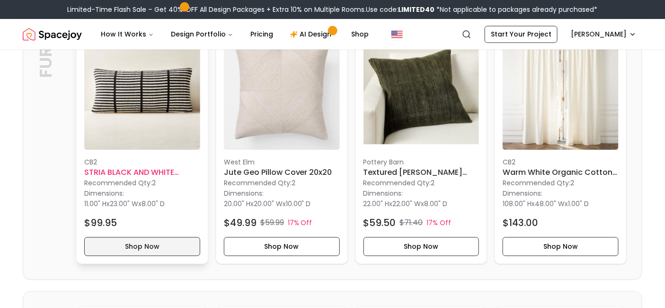
click at [143, 239] on button "Shop Now" at bounding box center [142, 246] width 116 height 19
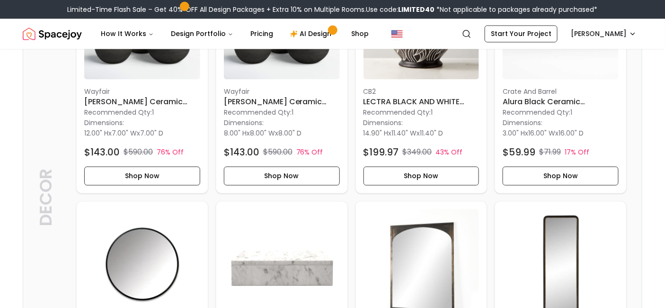
scroll to position [583, 0]
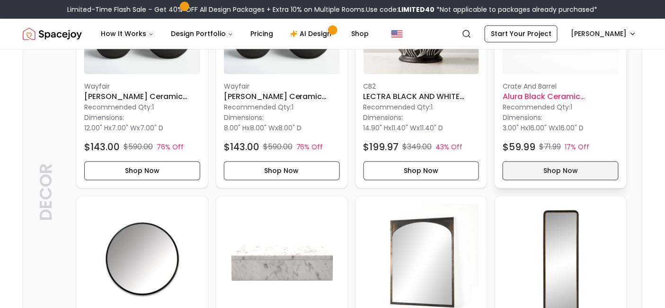
click at [536, 169] on button "Shop Now" at bounding box center [561, 170] width 116 height 19
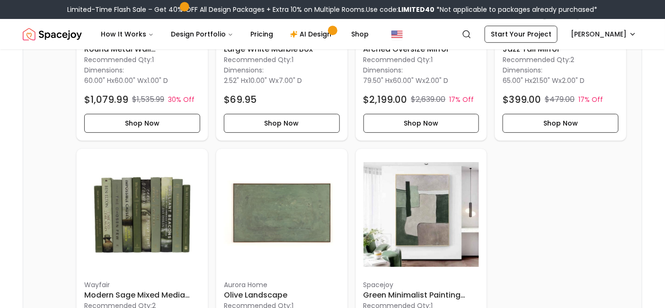
scroll to position [872, 0]
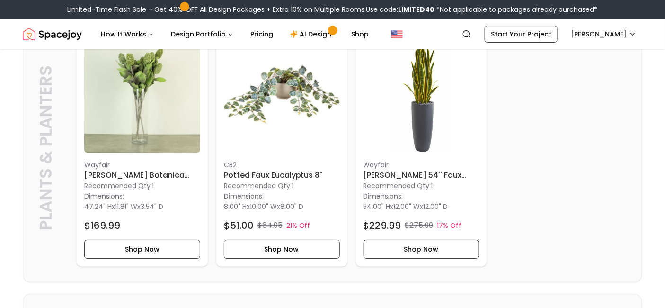
scroll to position [1067, 0]
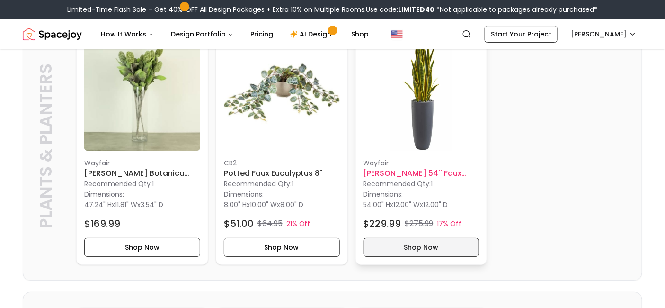
click at [413, 247] on button "Shop Now" at bounding box center [422, 247] width 116 height 19
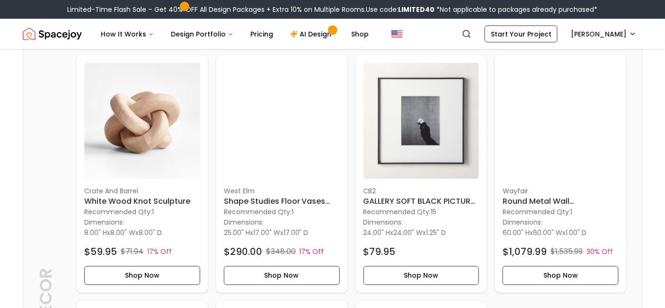
scroll to position [521, 0]
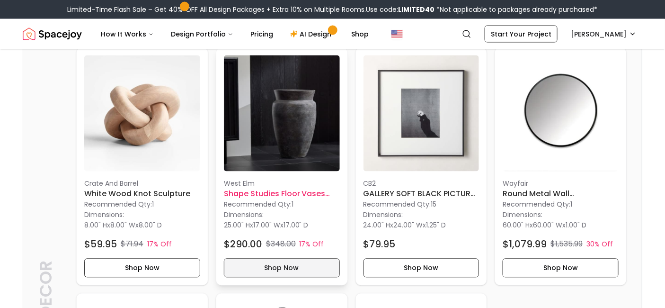
click at [279, 269] on button "Shop Now" at bounding box center [282, 267] width 116 height 19
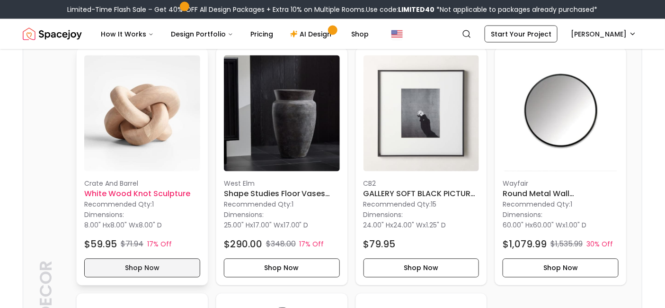
click at [162, 267] on button "Shop Now" at bounding box center [142, 267] width 116 height 19
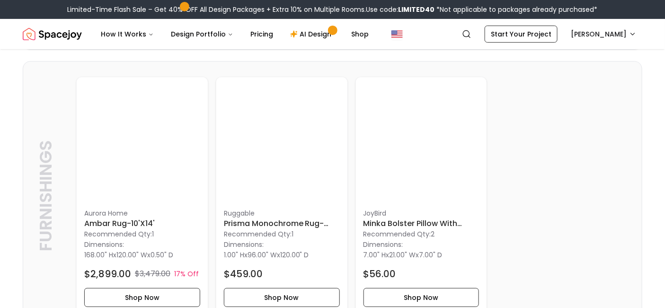
scroll to position [1298, 0]
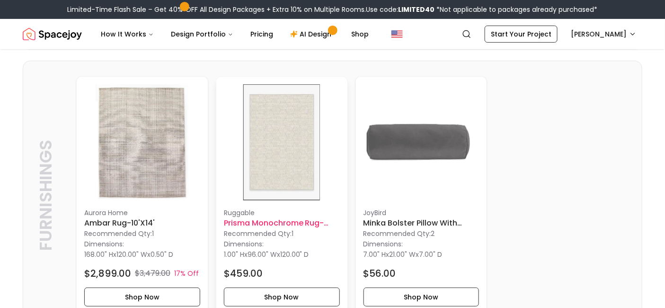
click at [317, 217] on h6 "Prisma Monochrome Rug-8'x10'" at bounding box center [282, 222] width 116 height 11
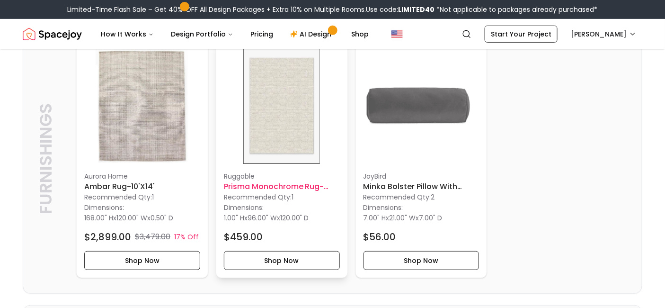
scroll to position [1324, 0]
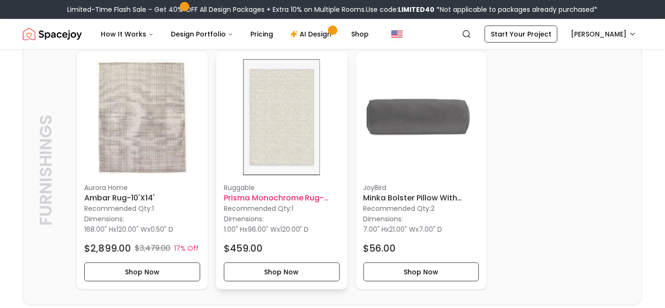
click at [258, 204] on p "Recommended Qty: 1" at bounding box center [282, 208] width 116 height 9
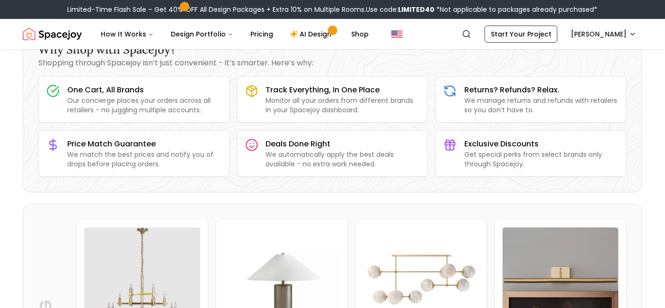
scroll to position [0, 0]
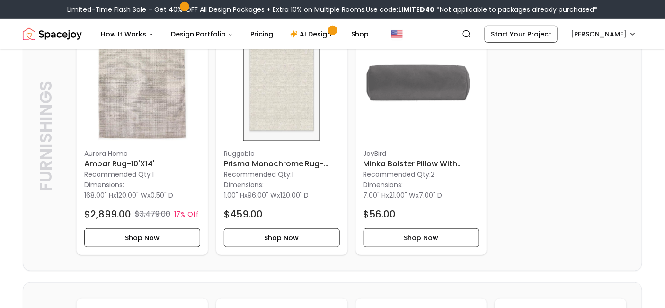
scroll to position [1359, 0]
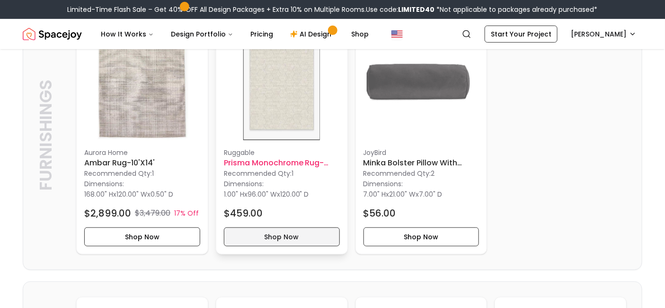
click at [294, 230] on button "Shop Now" at bounding box center [282, 236] width 116 height 19
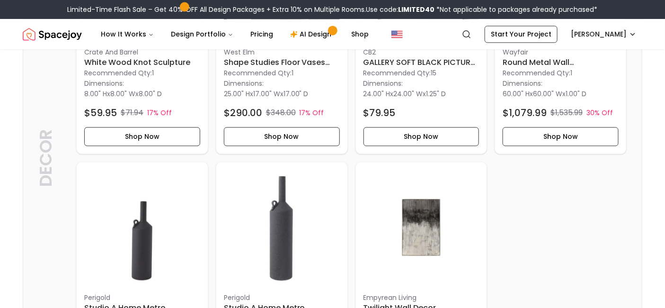
scroll to position [650, 0]
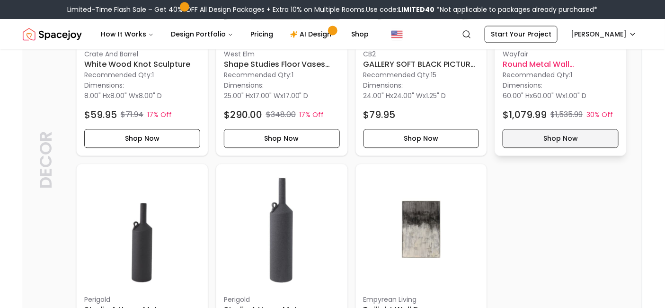
click at [556, 129] on button "Shop Now" at bounding box center [561, 138] width 116 height 19
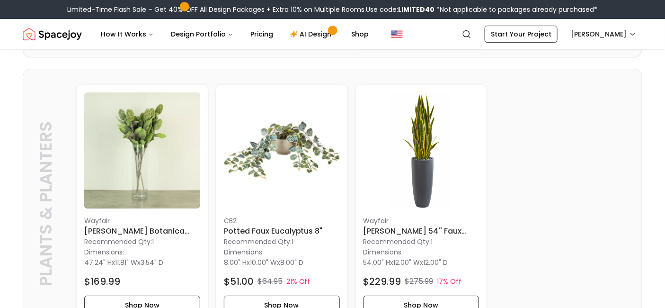
scroll to position [1021, 0]
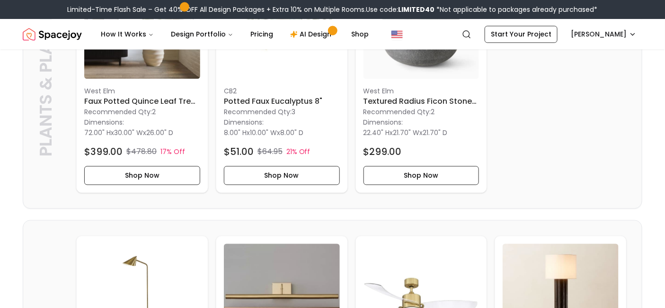
scroll to position [613, 0]
click at [309, 173] on button "Shop Now" at bounding box center [282, 175] width 116 height 19
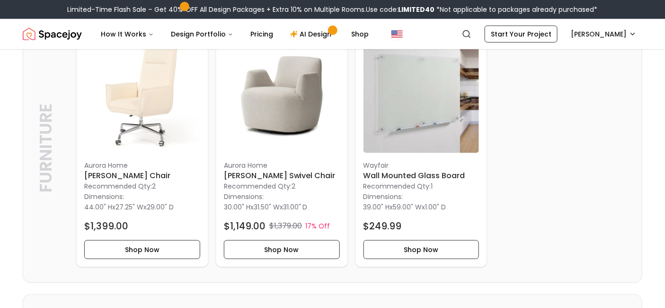
scroll to position [259, 0]
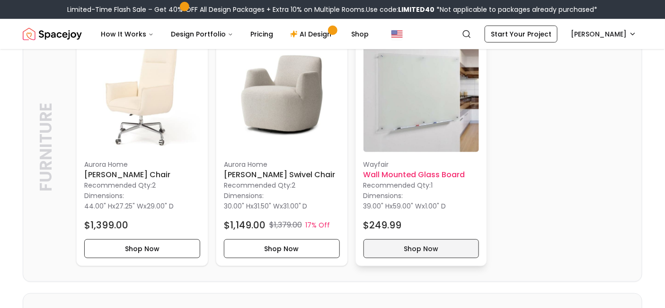
click at [417, 242] on button "Shop Now" at bounding box center [422, 248] width 116 height 19
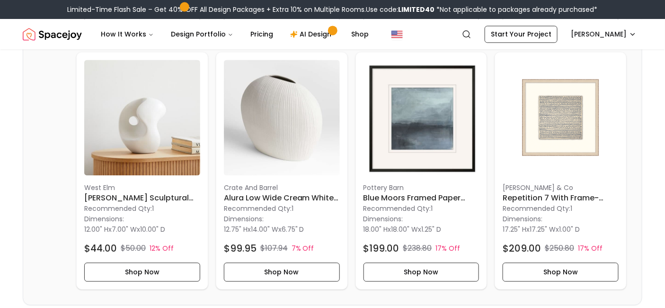
scroll to position [1850, 0]
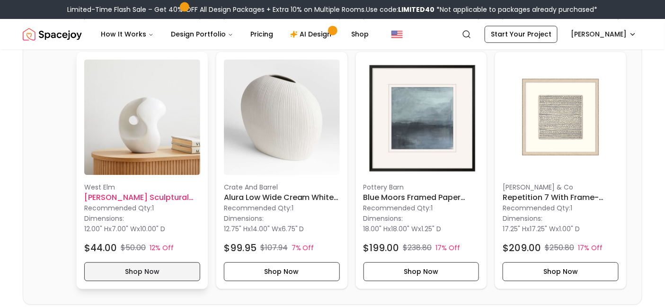
click at [148, 265] on button "Shop Now" at bounding box center [142, 271] width 116 height 19
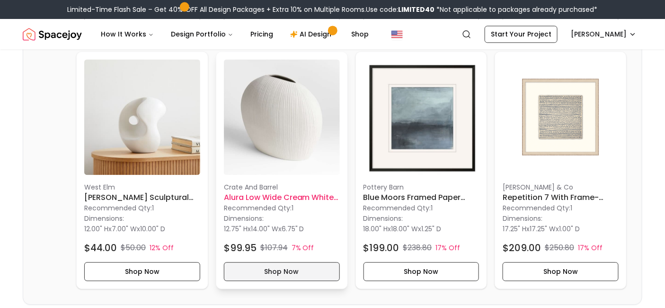
click at [284, 267] on button "Shop Now" at bounding box center [282, 271] width 116 height 19
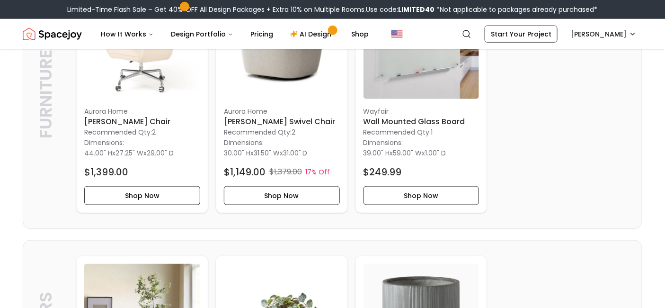
scroll to position [311, 0]
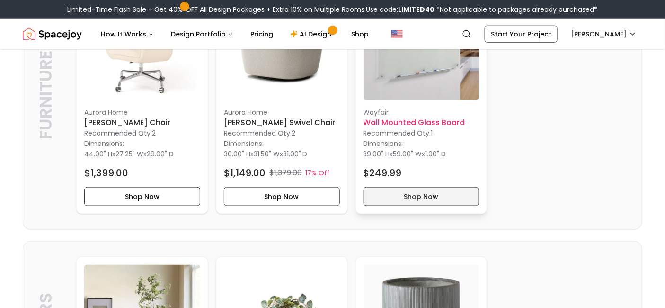
click at [440, 192] on button "Shop Now" at bounding box center [422, 196] width 116 height 19
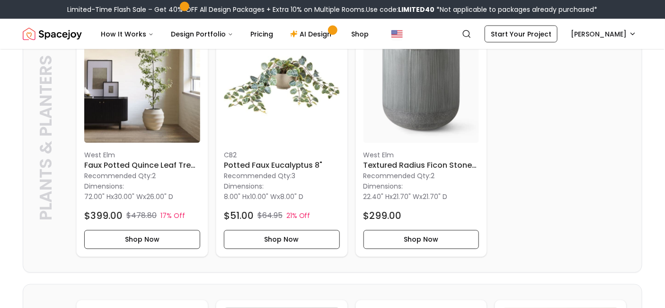
scroll to position [552, 0]
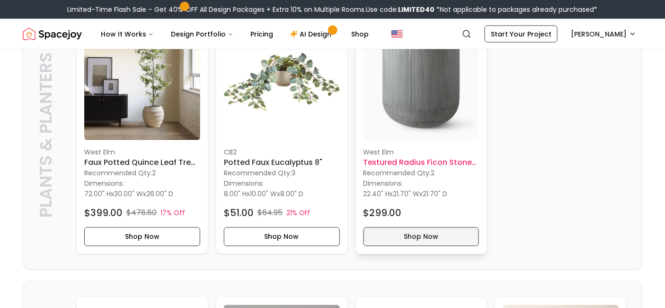
click at [427, 232] on button "Shop Now" at bounding box center [422, 236] width 116 height 19
click at [417, 161] on h6 "Textured Radius Ficon stone Planter Large" at bounding box center [422, 162] width 116 height 11
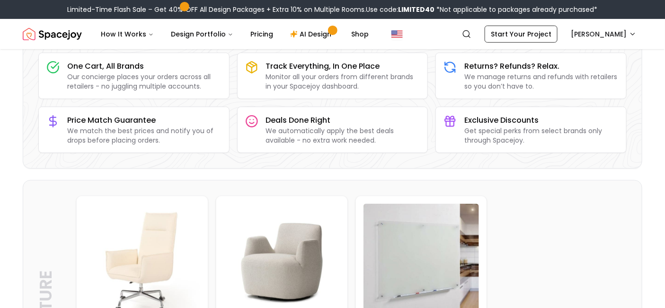
scroll to position [85, 0]
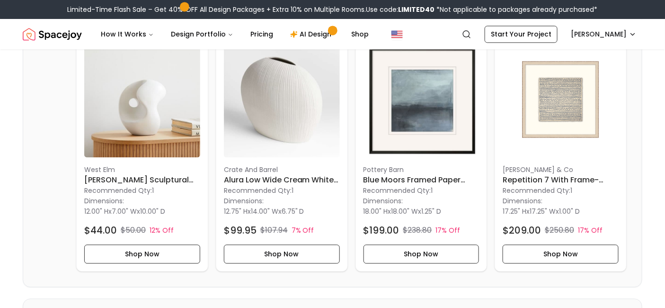
scroll to position [1868, 0]
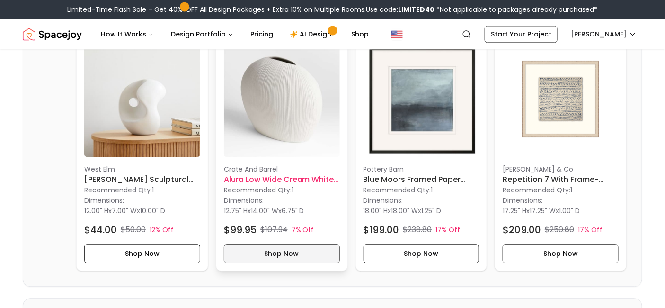
click at [271, 253] on button "Shop Now" at bounding box center [282, 253] width 116 height 19
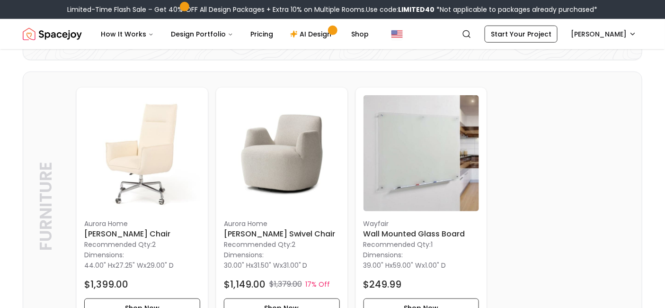
scroll to position [211, 0]
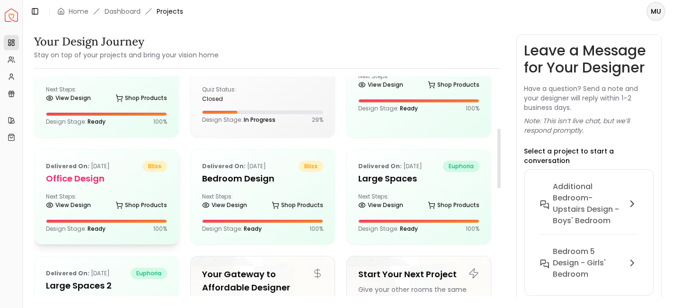
scroll to position [187, 0]
click at [111, 179] on h5 "Office Design" at bounding box center [106, 178] width 121 height 13
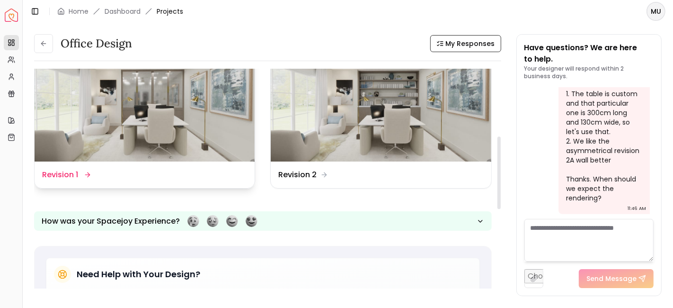
scroll to position [204, 0]
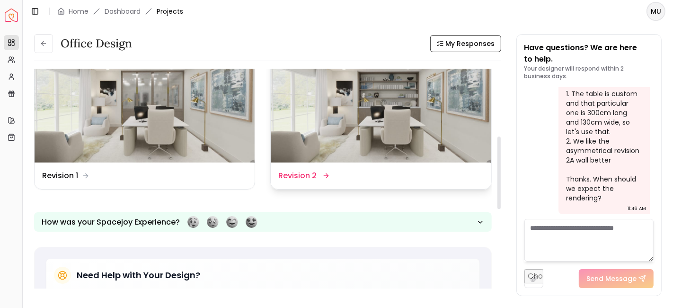
click at [287, 175] on dd "Revision 2" at bounding box center [297, 175] width 38 height 11
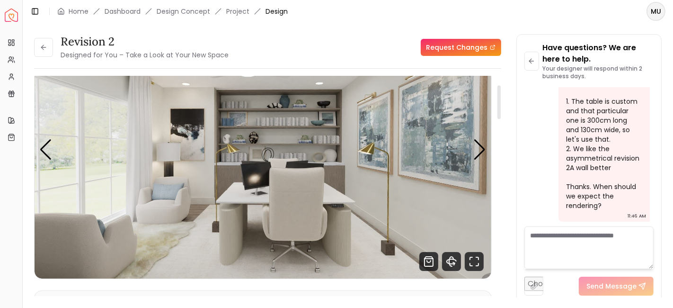
scroll to position [56, 0]
click at [487, 148] on img "1 / 3" at bounding box center [263, 149] width 457 height 257
click at [484, 145] on div "Next slide" at bounding box center [480, 149] width 13 height 21
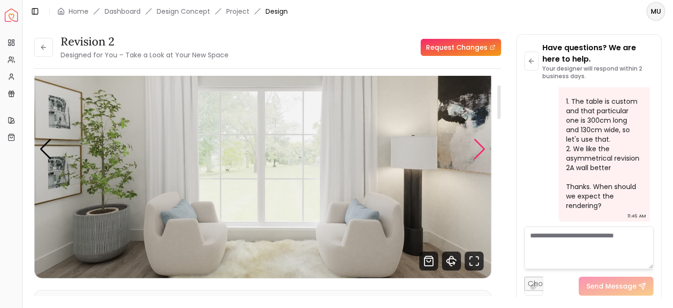
click at [484, 145] on div "Next slide" at bounding box center [480, 149] width 13 height 21
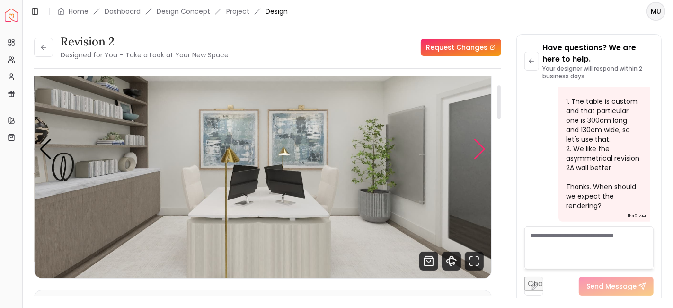
click at [484, 145] on div "Next slide" at bounding box center [480, 149] width 13 height 21
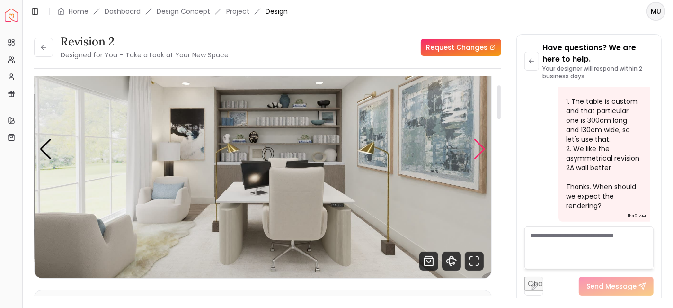
click at [484, 145] on div "Next slide" at bounding box center [480, 149] width 13 height 21
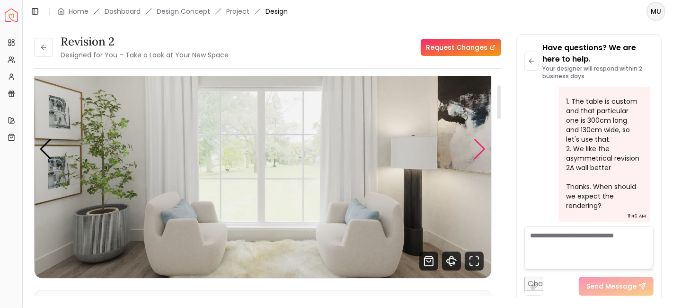
click at [484, 145] on div "Next slide" at bounding box center [480, 149] width 13 height 21
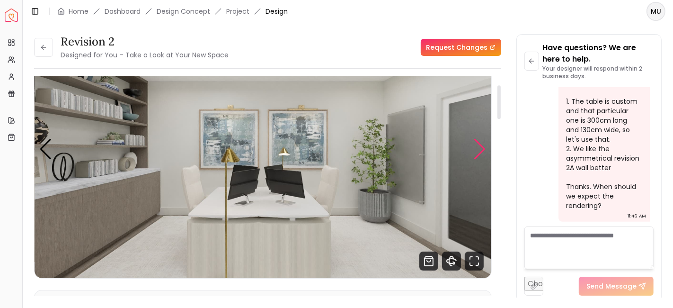
click at [484, 145] on div "Next slide" at bounding box center [480, 149] width 13 height 21
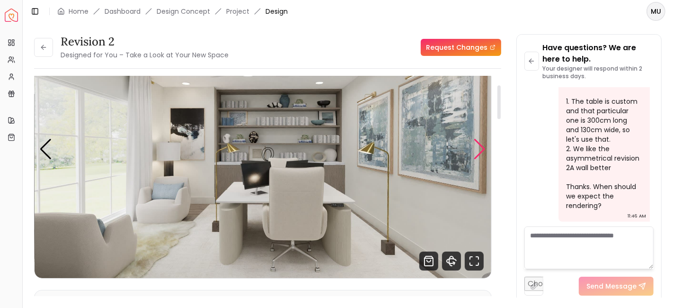
click at [484, 145] on div "Next slide" at bounding box center [480, 149] width 13 height 21
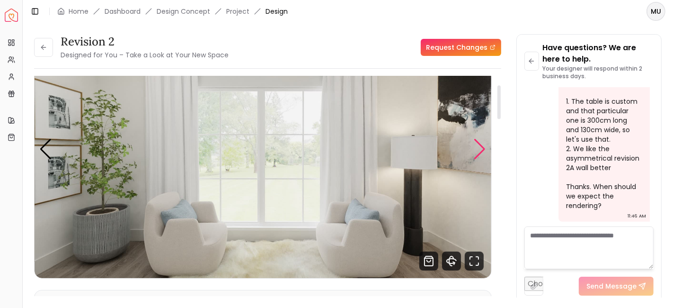
click at [484, 145] on div "Next slide" at bounding box center [480, 149] width 13 height 21
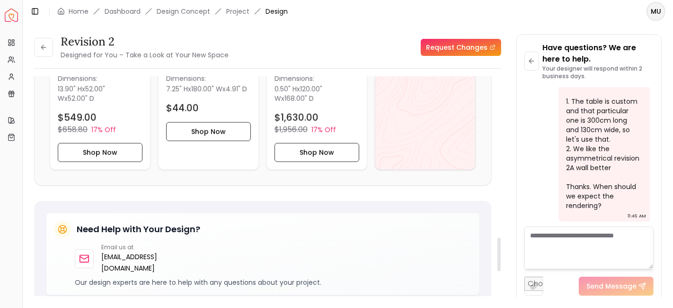
scroll to position [1048, 0]
click at [436, 108] on div "View All" at bounding box center [425, 56] width 101 height 228
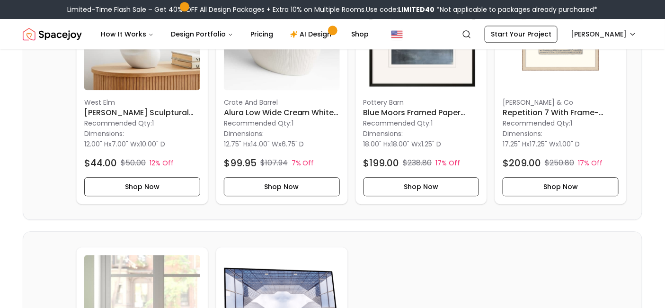
scroll to position [1935, 0]
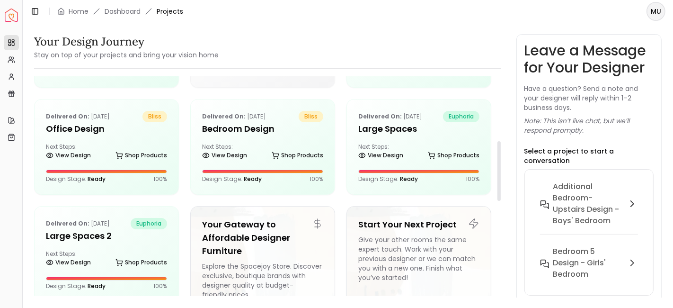
scroll to position [235, 0]
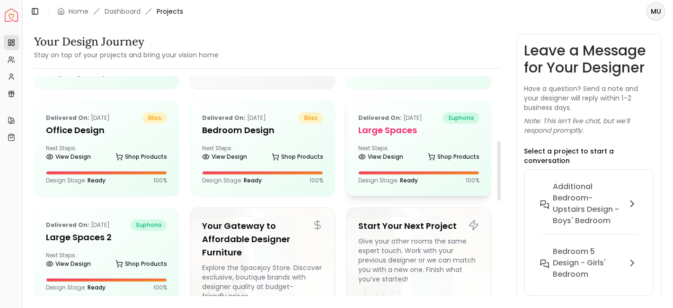
click at [387, 121] on p "Delivered on: Nov 25, 2024" at bounding box center [390, 117] width 64 height 11
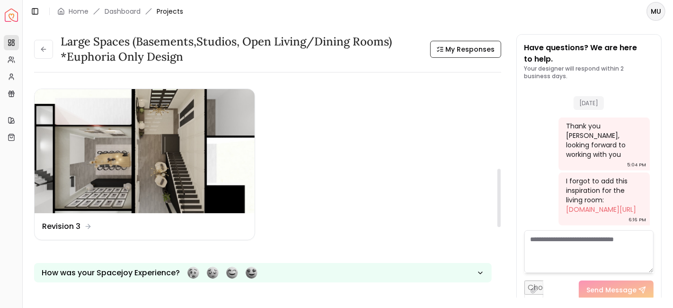
scroll to position [333, 0]
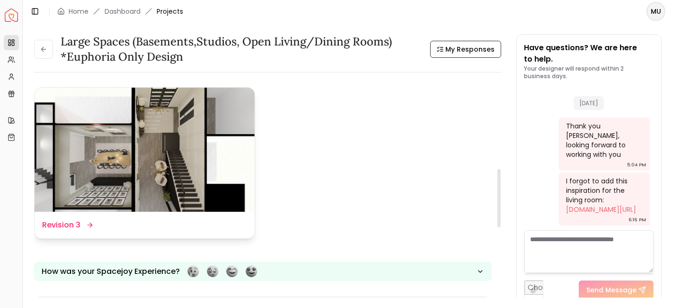
click at [88, 221] on icon at bounding box center [90, 225] width 8 height 8
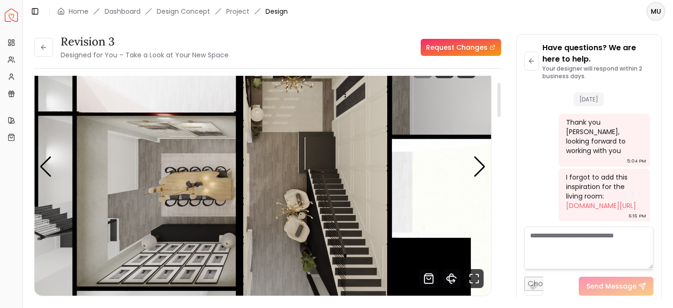
scroll to position [38, 0]
click at [480, 169] on div "Next slide" at bounding box center [480, 166] width 13 height 21
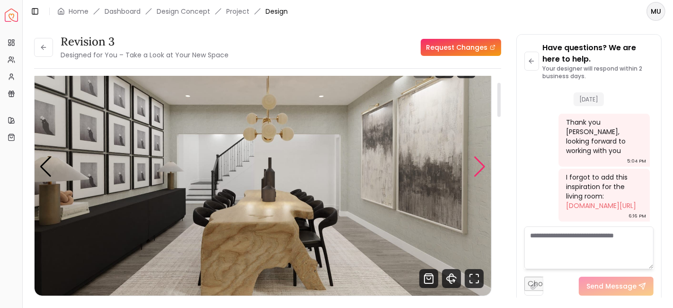
click at [480, 169] on div "Next slide" at bounding box center [480, 166] width 13 height 21
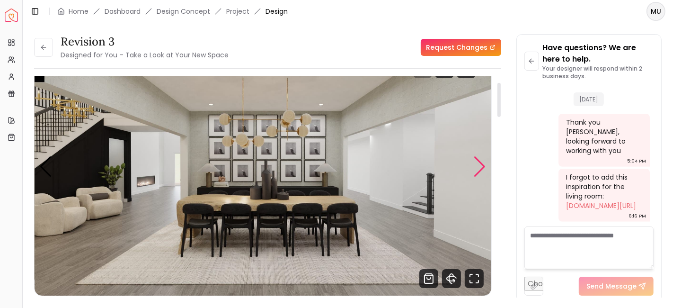
click at [480, 169] on div "Next slide" at bounding box center [480, 166] width 13 height 21
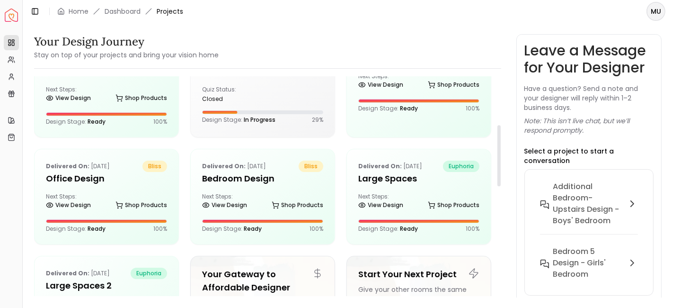
scroll to position [191, 0]
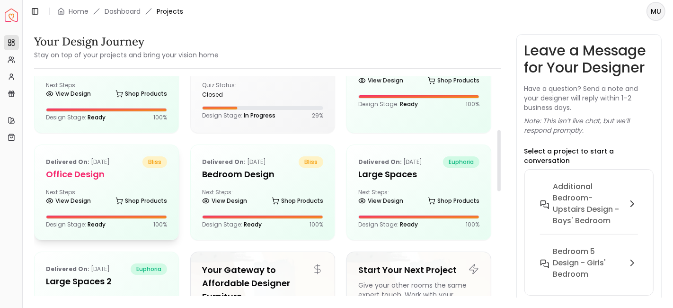
click at [90, 177] on h5 "Office Design" at bounding box center [106, 174] width 121 height 13
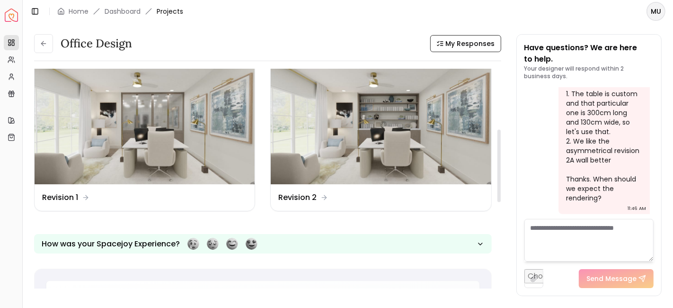
scroll to position [182, 0]
click at [303, 194] on dd "Revision 2" at bounding box center [297, 197] width 38 height 11
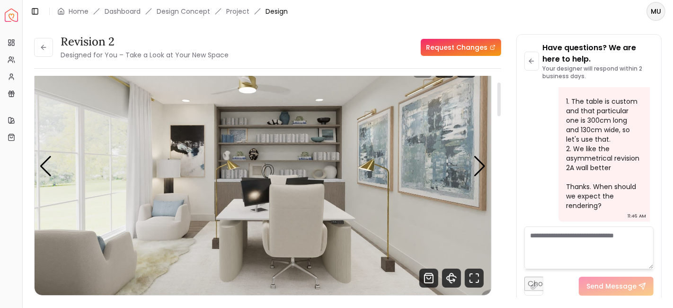
scroll to position [38, 0]
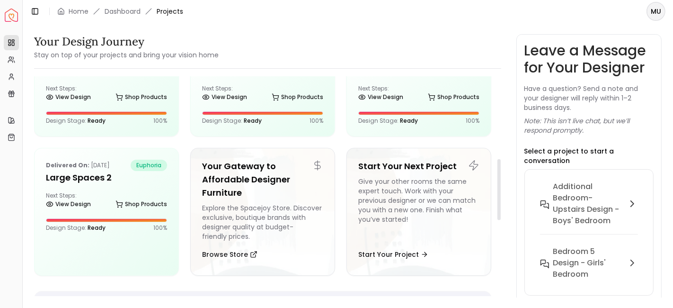
scroll to position [296, 0]
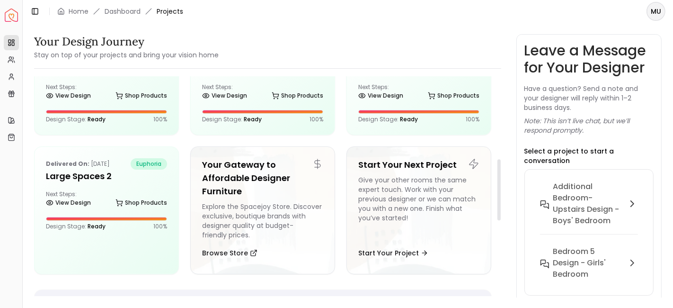
click at [157, 223] on p "100 %" at bounding box center [160, 226] width 14 height 8
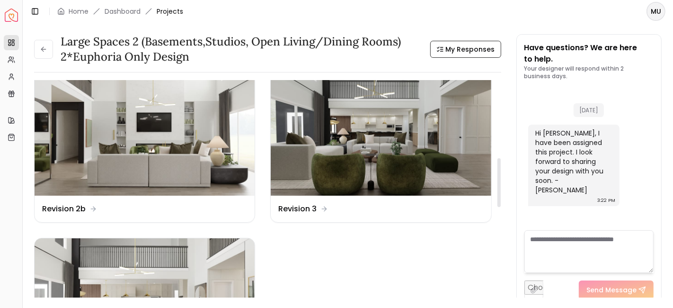
scroll to position [350, 0]
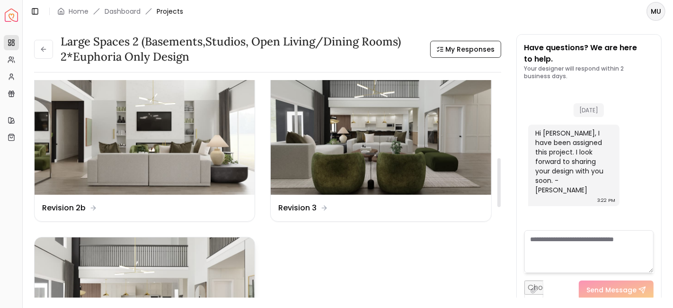
click at [160, 255] on img at bounding box center [145, 299] width 220 height 124
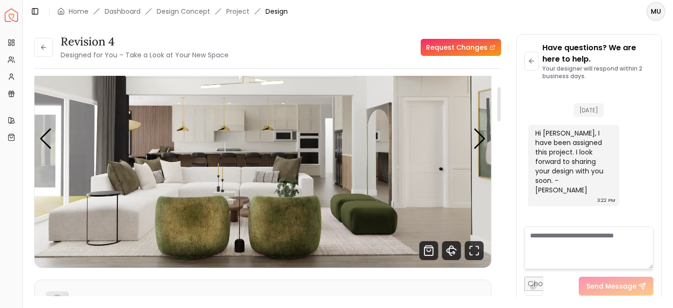
scroll to position [68, 0]
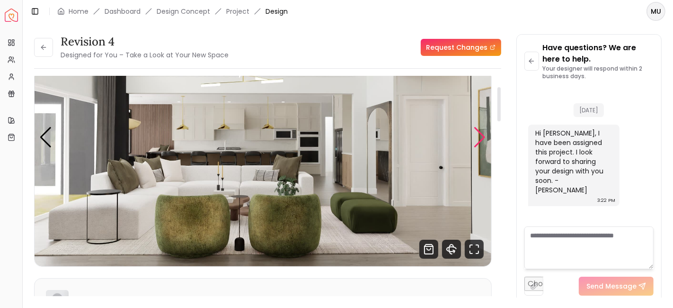
click at [483, 133] on div "Next slide" at bounding box center [480, 137] width 13 height 21
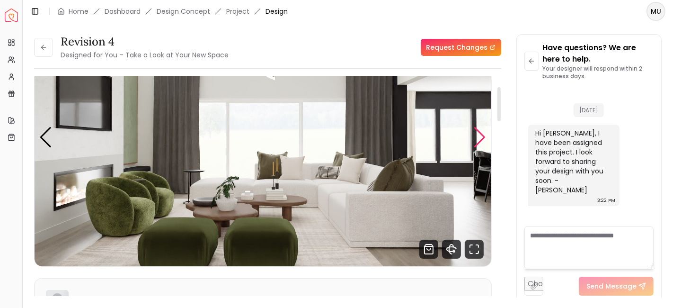
click at [483, 133] on div "Next slide" at bounding box center [480, 137] width 13 height 21
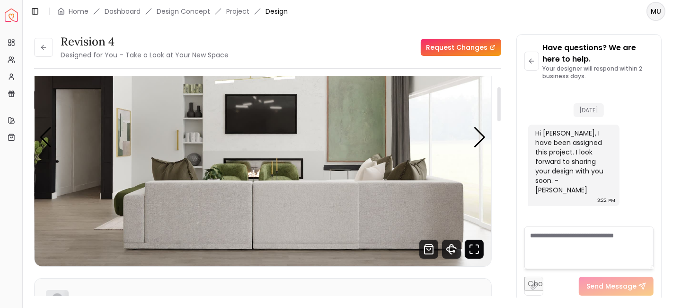
click at [472, 246] on icon "Fullscreen" at bounding box center [474, 249] width 19 height 19
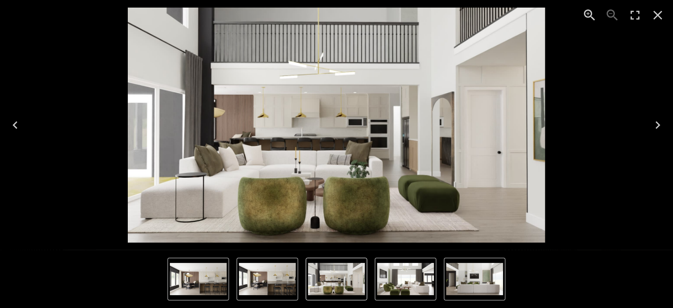
click at [652, 124] on icon "Next" at bounding box center [657, 124] width 15 height 15
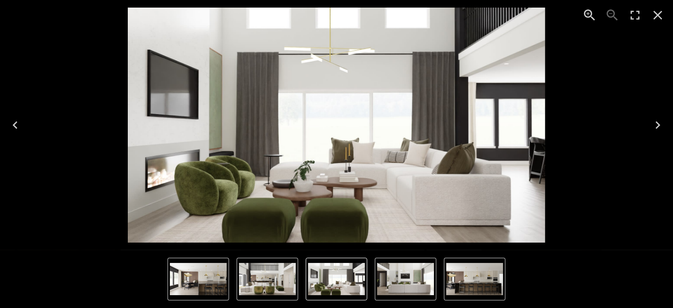
click at [652, 124] on icon "Next" at bounding box center [657, 124] width 15 height 15
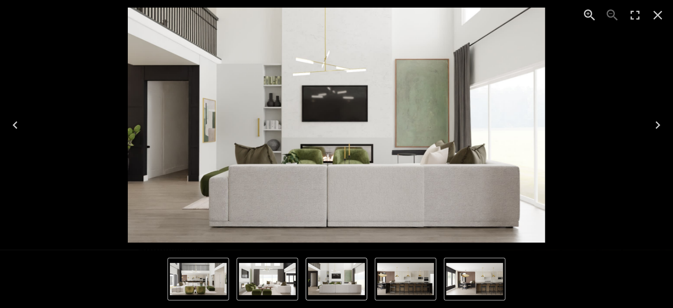
click at [591, 18] on icon "Zoom in" at bounding box center [589, 15] width 15 height 15
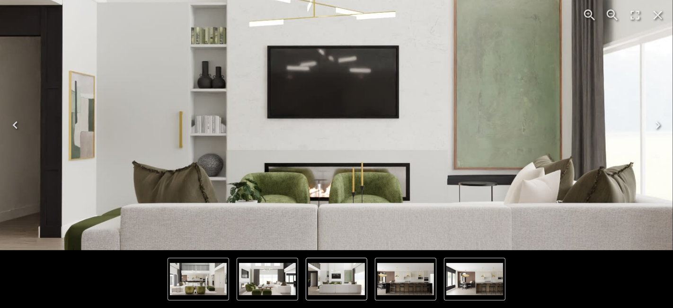
click at [591, 18] on icon "Zoom in" at bounding box center [589, 15] width 15 height 15
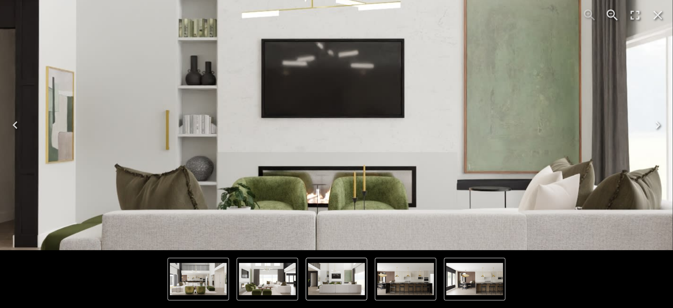
click at [654, 14] on icon "Close" at bounding box center [657, 15] width 15 height 15
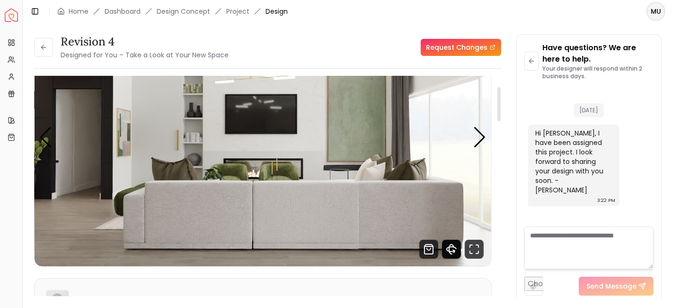
click at [448, 247] on icon "360 View" at bounding box center [451, 249] width 19 height 19
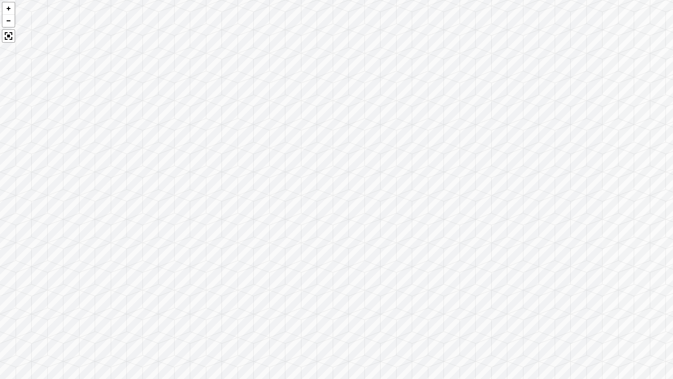
drag, startPoint x: 575, startPoint y: 276, endPoint x: 277, endPoint y: 310, distance: 300.1
click at [277, 307] on div at bounding box center [336, 189] width 673 height 379
drag, startPoint x: 628, startPoint y: 252, endPoint x: 330, endPoint y: 284, distance: 299.5
click at [330, 284] on div at bounding box center [336, 189] width 673 height 379
drag, startPoint x: 403, startPoint y: 300, endPoint x: 272, endPoint y: 274, distance: 133.8
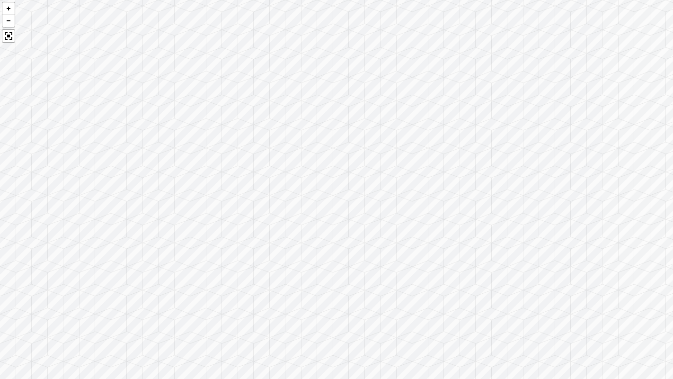
click at [272, 274] on div at bounding box center [336, 189] width 673 height 379
drag, startPoint x: 391, startPoint y: 295, endPoint x: 349, endPoint y: 299, distance: 41.8
click at [349, 299] on div at bounding box center [336, 189] width 673 height 379
click at [7, 7] on div at bounding box center [8, 8] width 12 height 12
drag, startPoint x: 61, startPoint y: 78, endPoint x: 209, endPoint y: 113, distance: 152.4
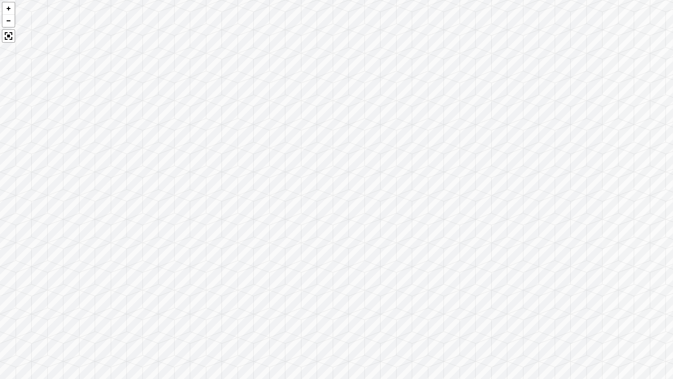
click at [209, 113] on div at bounding box center [336, 189] width 673 height 379
click at [8, 33] on div at bounding box center [8, 35] width 13 height 13
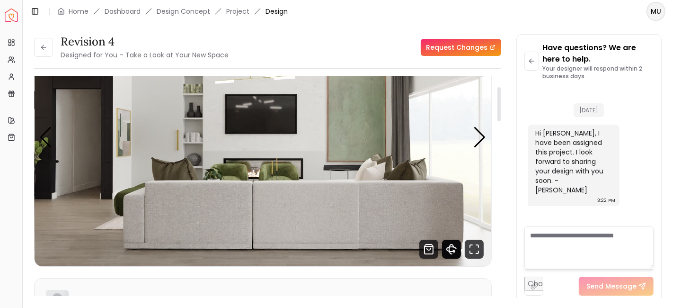
click at [454, 247] on icon "360 View" at bounding box center [451, 249] width 19 height 19
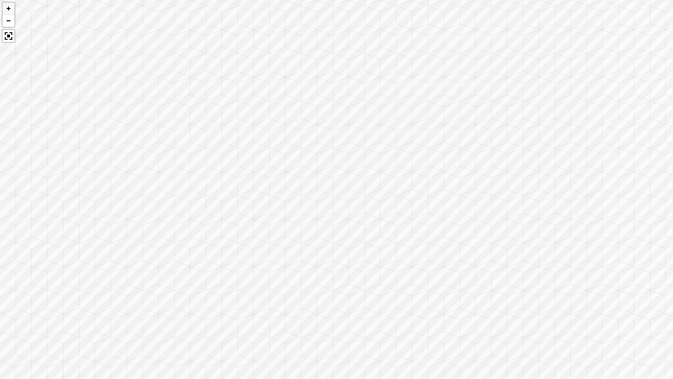
click at [11, 8] on div at bounding box center [8, 8] width 12 height 12
drag, startPoint x: 29, startPoint y: 112, endPoint x: 258, endPoint y: 147, distance: 231.3
click at [258, 147] on div at bounding box center [336, 189] width 673 height 379
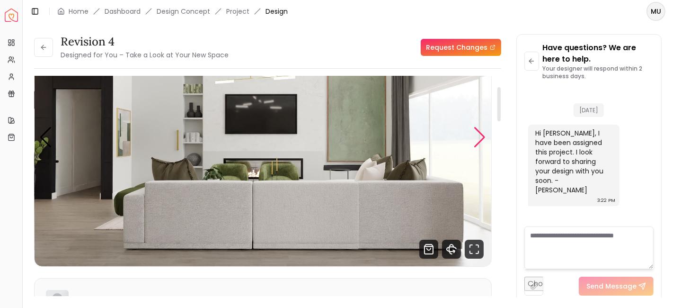
click at [483, 138] on div "Next slide" at bounding box center [480, 137] width 13 height 21
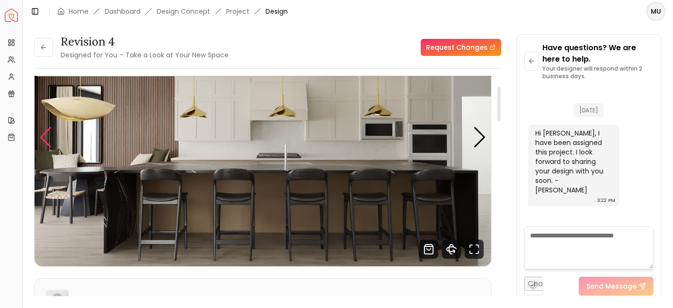
click at [47, 138] on div "Previous slide" at bounding box center [45, 137] width 13 height 21
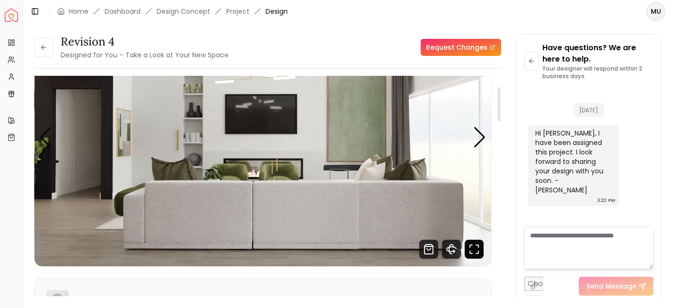
click at [475, 247] on icon "Fullscreen" at bounding box center [474, 249] width 19 height 19
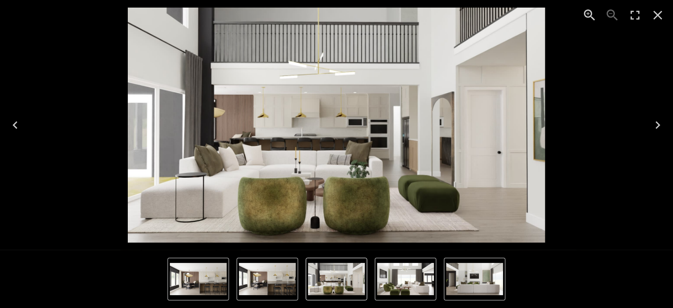
click at [656, 17] on icon "Close" at bounding box center [658, 15] width 9 height 9
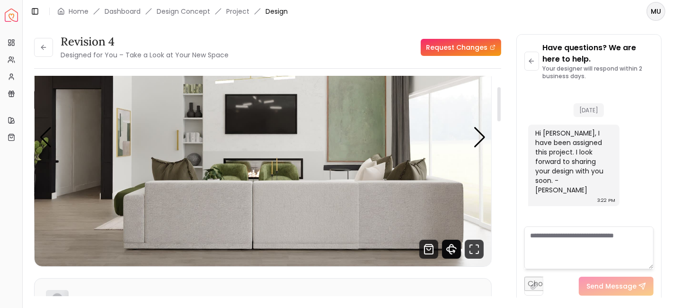
click at [452, 247] on icon "360 View" at bounding box center [451, 249] width 9 height 5
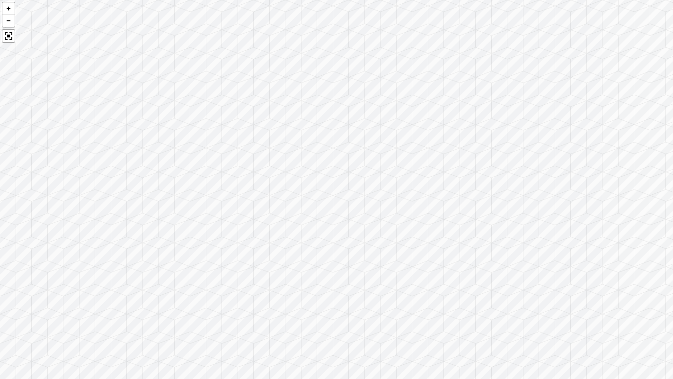
drag, startPoint x: 330, startPoint y: 197, endPoint x: 195, endPoint y: 237, distance: 141.1
click at [195, 237] on div at bounding box center [336, 189] width 673 height 379
drag, startPoint x: 247, startPoint y: 300, endPoint x: 279, endPoint y: 180, distance: 124.0
click at [279, 180] on div at bounding box center [336, 189] width 673 height 379
drag, startPoint x: 172, startPoint y: 229, endPoint x: 302, endPoint y: 230, distance: 129.7
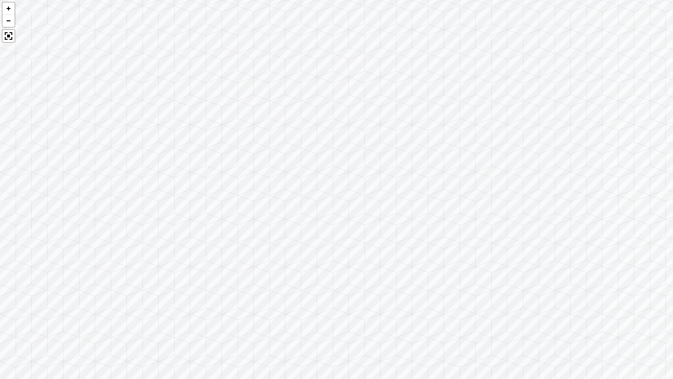
click at [302, 230] on div at bounding box center [336, 189] width 673 height 379
drag, startPoint x: 334, startPoint y: 230, endPoint x: 413, endPoint y: 237, distance: 79.4
click at [413, 237] on div at bounding box center [336, 189] width 673 height 379
drag, startPoint x: 278, startPoint y: 211, endPoint x: 439, endPoint y: 201, distance: 161.7
click at [439, 201] on div at bounding box center [336, 189] width 673 height 379
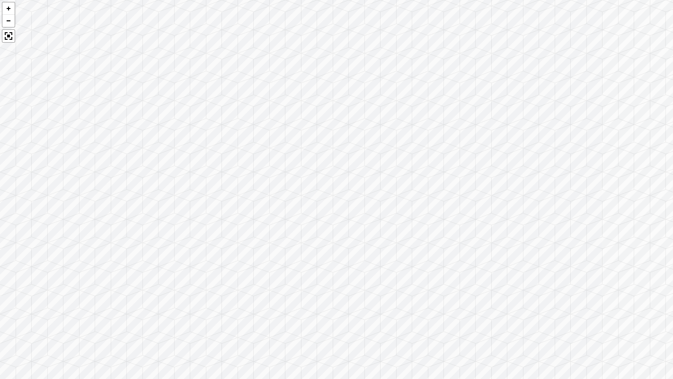
click at [454, 204] on div at bounding box center [336, 189] width 673 height 379
drag, startPoint x: 455, startPoint y: 247, endPoint x: 188, endPoint y: 240, distance: 267.1
click at [188, 240] on div at bounding box center [336, 189] width 673 height 379
drag, startPoint x: 433, startPoint y: 270, endPoint x: 92, endPoint y: 261, distance: 341.4
click at [92, 261] on div at bounding box center [336, 189] width 673 height 379
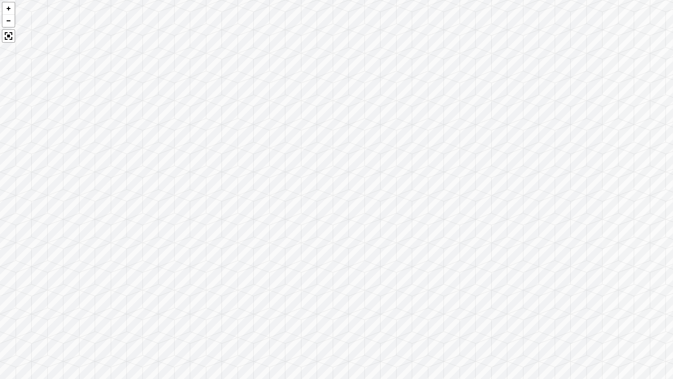
drag, startPoint x: 492, startPoint y: 262, endPoint x: 292, endPoint y: 207, distance: 207.5
click at [292, 207] on div at bounding box center [336, 189] width 673 height 379
drag, startPoint x: 402, startPoint y: 216, endPoint x: 175, endPoint y: 172, distance: 231.5
click at [175, 172] on div at bounding box center [336, 189] width 673 height 379
drag, startPoint x: 478, startPoint y: 183, endPoint x: 302, endPoint y: 48, distance: 221.8
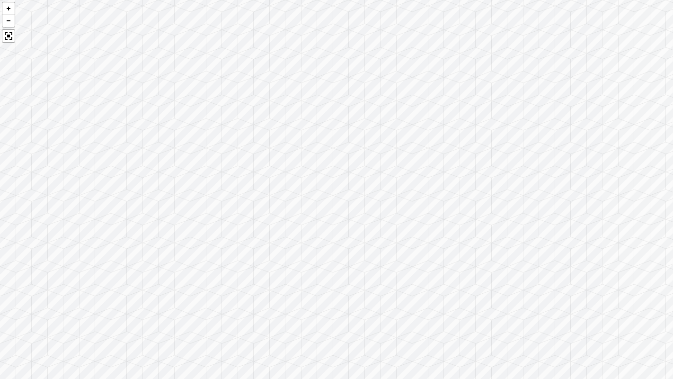
click at [302, 48] on div at bounding box center [336, 189] width 673 height 379
drag, startPoint x: 441, startPoint y: 225, endPoint x: 200, endPoint y: 120, distance: 262.9
click at [200, 120] on div at bounding box center [336, 189] width 673 height 379
drag, startPoint x: 453, startPoint y: 213, endPoint x: 85, endPoint y: 174, distance: 369.8
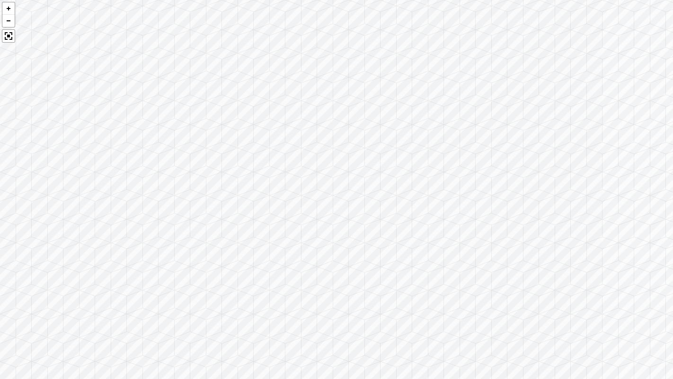
click at [85, 174] on div at bounding box center [336, 189] width 673 height 379
drag, startPoint x: 415, startPoint y: 231, endPoint x: 134, endPoint y: 198, distance: 282.2
click at [134, 198] on div at bounding box center [336, 189] width 673 height 379
drag, startPoint x: 469, startPoint y: 251, endPoint x: 202, endPoint y: 204, distance: 270.8
click at [202, 204] on div at bounding box center [336, 189] width 673 height 379
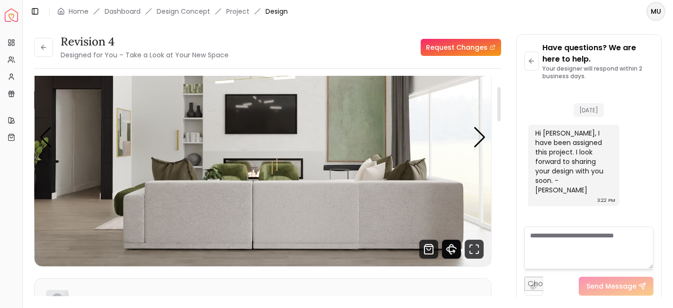
click at [454, 249] on icon "360 View" at bounding box center [451, 249] width 19 height 19
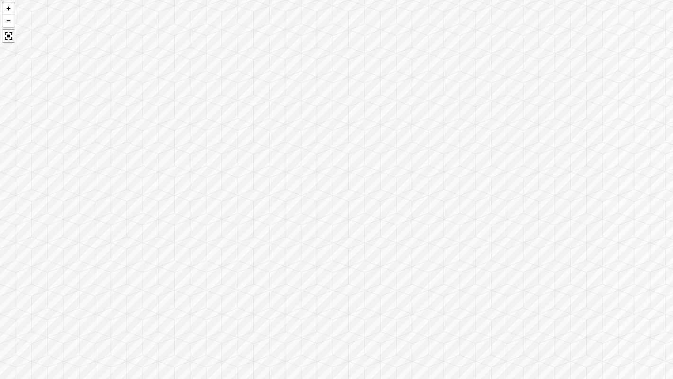
drag, startPoint x: 377, startPoint y: 259, endPoint x: 524, endPoint y: 215, distance: 153.2
click at [512, 218] on div at bounding box center [336, 189] width 673 height 379
click at [524, 215] on div at bounding box center [336, 189] width 673 height 379
drag, startPoint x: 350, startPoint y: 245, endPoint x: 545, endPoint y: 230, distance: 195.1
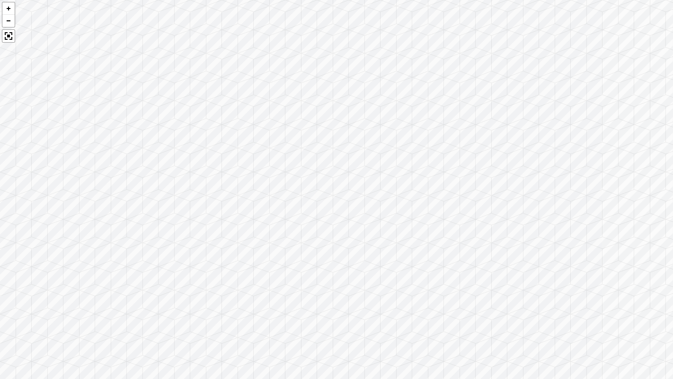
click at [545, 230] on div at bounding box center [336, 189] width 673 height 379
drag, startPoint x: 318, startPoint y: 258, endPoint x: 329, endPoint y: 249, distance: 13.8
click at [329, 249] on div at bounding box center [336, 189] width 673 height 379
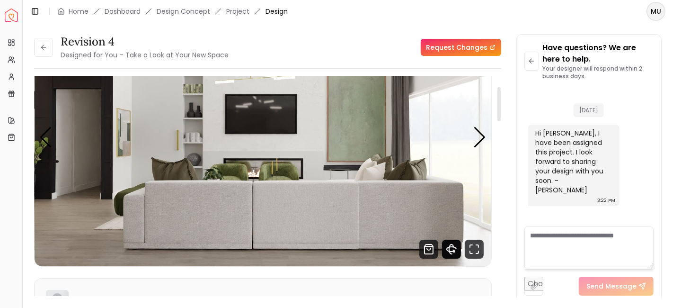
click at [451, 249] on icon "360 View" at bounding box center [451, 249] width 19 height 19
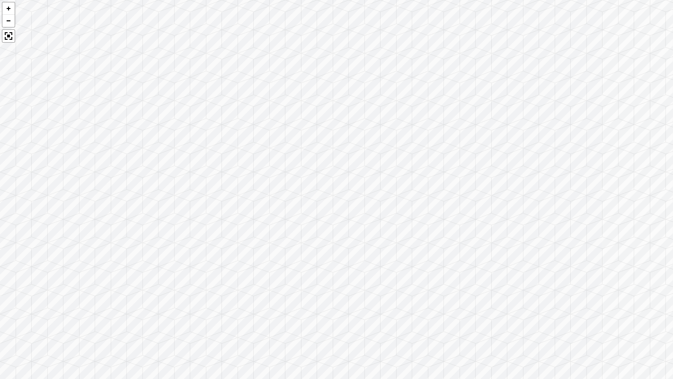
drag, startPoint x: 323, startPoint y: 251, endPoint x: 510, endPoint y: 211, distance: 190.8
click at [552, 202] on div at bounding box center [336, 189] width 673 height 379
drag, startPoint x: 313, startPoint y: 254, endPoint x: 473, endPoint y: 225, distance: 162.7
click at [473, 225] on div at bounding box center [336, 189] width 673 height 379
drag, startPoint x: 268, startPoint y: 250, endPoint x: 332, endPoint y: 218, distance: 72.0
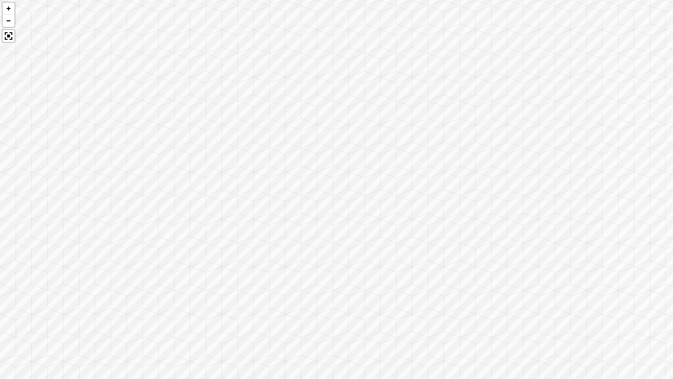
click at [332, 218] on div at bounding box center [336, 189] width 673 height 379
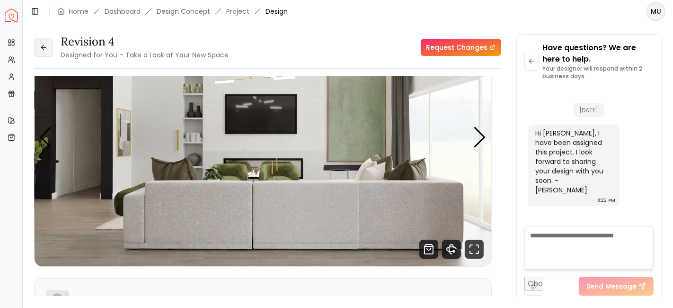
click at [41, 50] on icon at bounding box center [44, 48] width 8 height 8
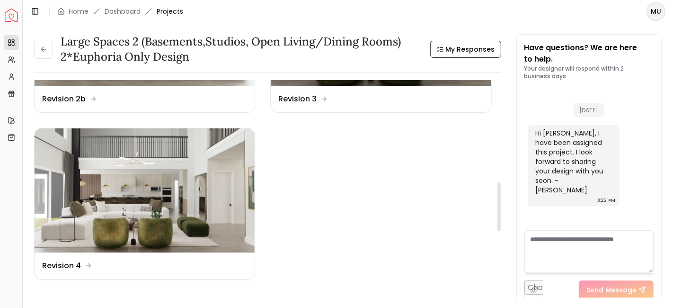
scroll to position [460, 0]
click at [45, 46] on icon at bounding box center [44, 49] width 8 height 8
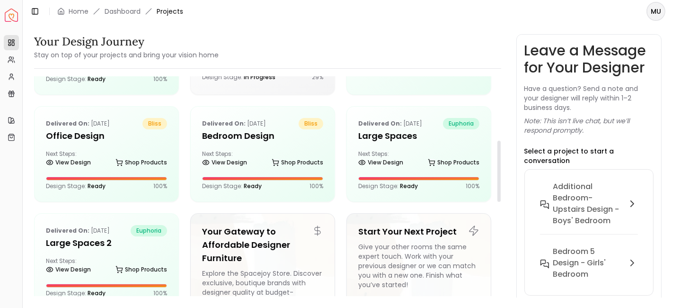
scroll to position [233, 0]
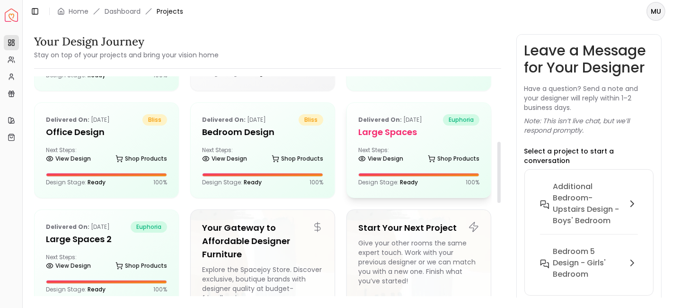
click at [414, 125] on h5 "Large Spaces" at bounding box center [418, 131] width 121 height 13
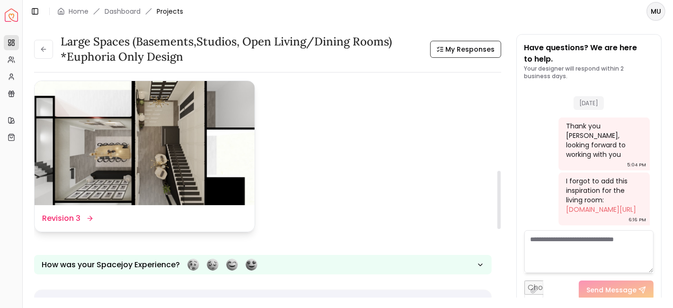
scroll to position [341, 0]
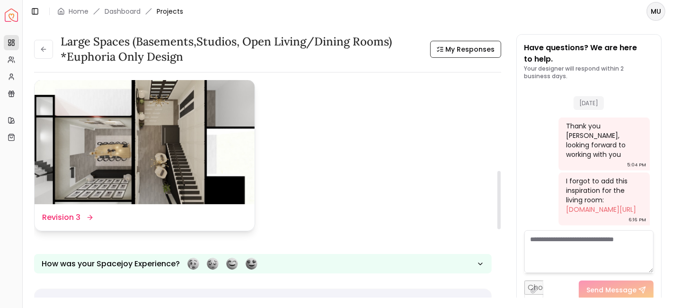
click at [177, 170] on img at bounding box center [145, 142] width 220 height 124
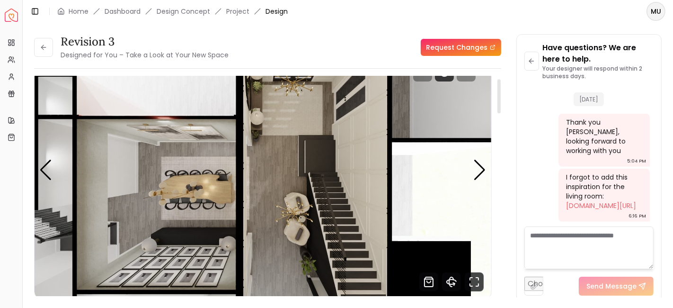
scroll to position [37, 0]
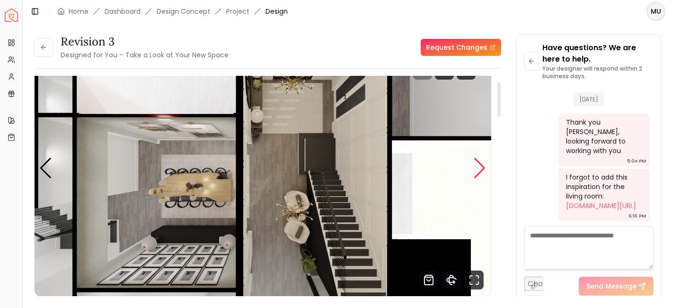
click at [481, 167] on div "Next slide" at bounding box center [480, 168] width 13 height 21
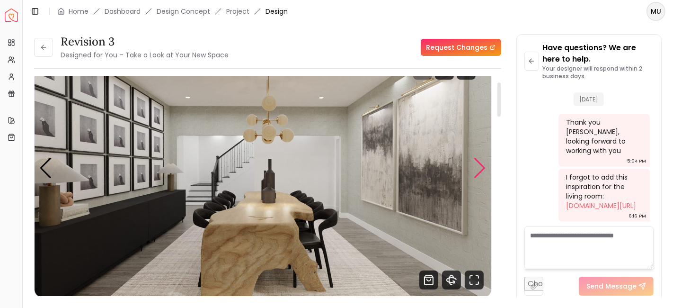
click at [481, 167] on div "Next slide" at bounding box center [480, 168] width 13 height 21
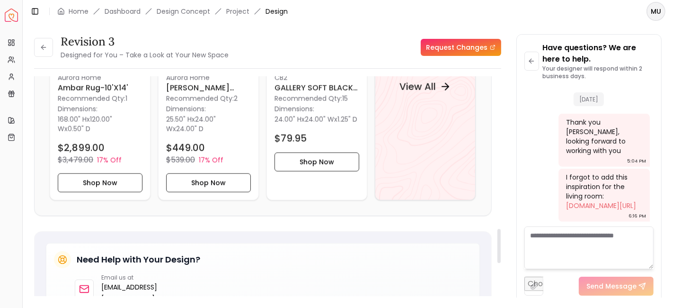
scroll to position [956, 0]
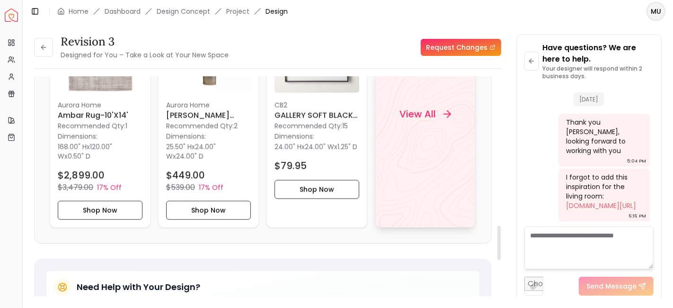
click at [435, 121] on h4 "View All" at bounding box center [418, 113] width 36 height 13
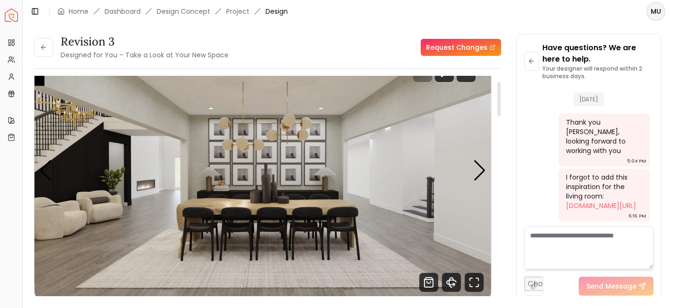
scroll to position [34, 0]
click at [51, 53] on button at bounding box center [43, 47] width 19 height 19
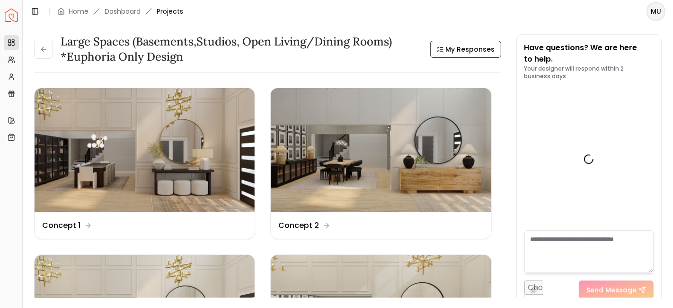
scroll to position [577, 0]
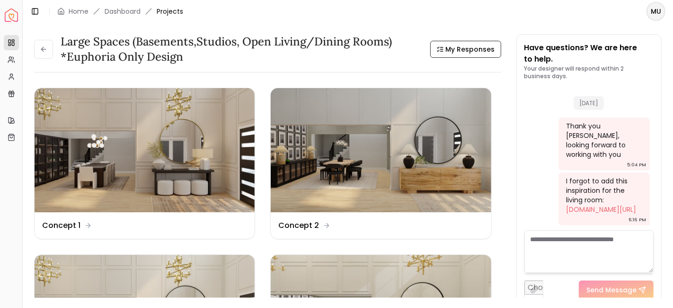
click at [51, 53] on button at bounding box center [43, 49] width 19 height 19
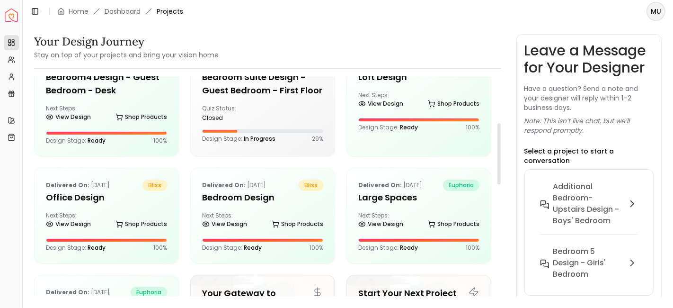
scroll to position [167, 0]
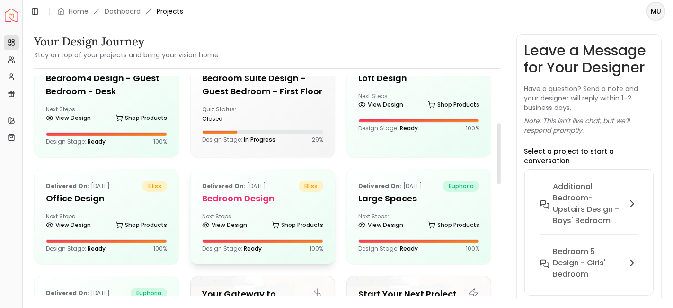
click at [215, 195] on h5 "Bedroom Design" at bounding box center [262, 198] width 121 height 13
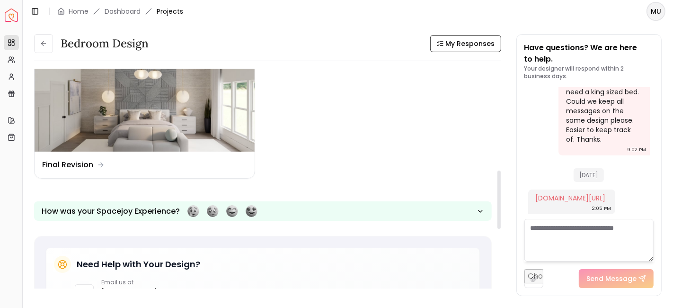
scroll to position [384, 0]
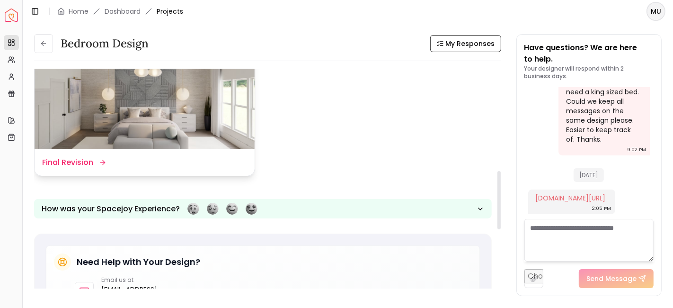
click at [172, 138] on img at bounding box center [145, 87] width 220 height 124
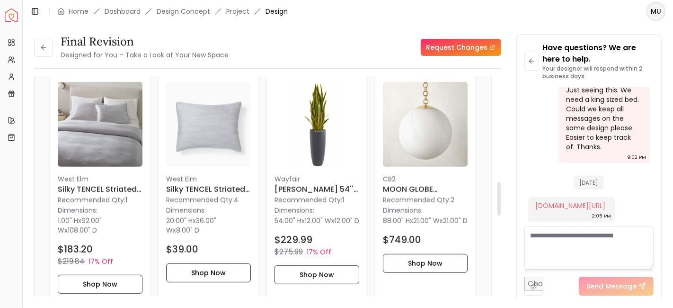
scroll to position [689, 0]
click at [314, 278] on button "Shop Now" at bounding box center [317, 275] width 85 height 19
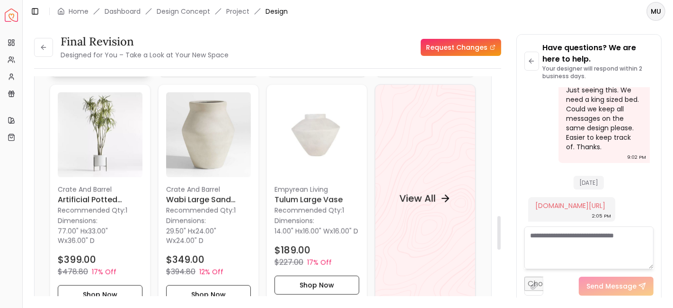
scroll to position [915, 0]
click at [198, 290] on button "Shop Now" at bounding box center [208, 293] width 85 height 19
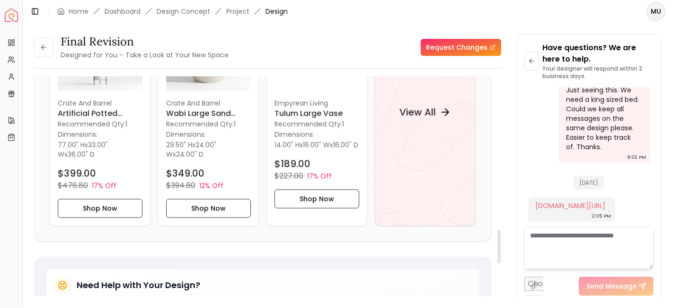
scroll to position [1004, 0]
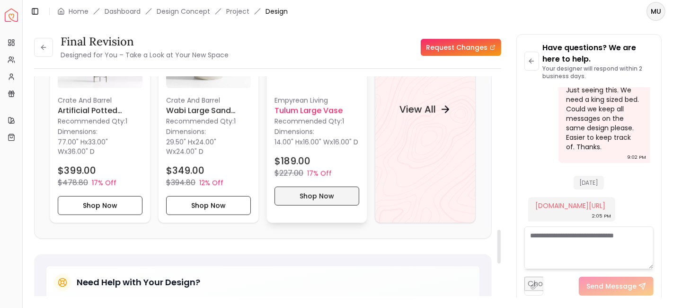
click at [324, 204] on button "Shop Now" at bounding box center [317, 196] width 85 height 19
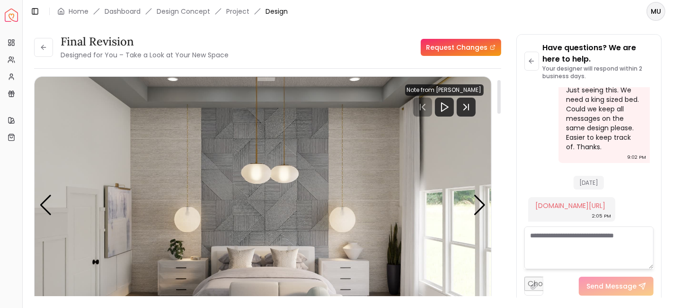
scroll to position [63, 0]
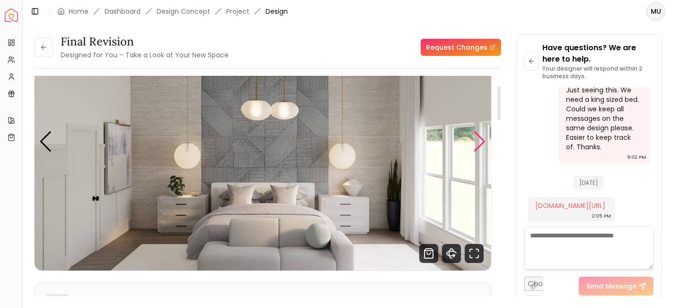
click at [483, 141] on div "Next slide" at bounding box center [480, 141] width 13 height 21
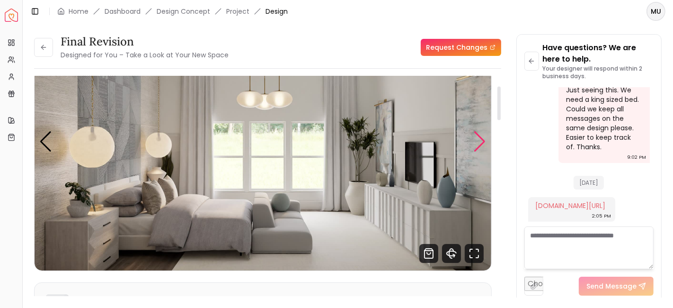
click at [483, 141] on div "Next slide" at bounding box center [480, 141] width 13 height 21
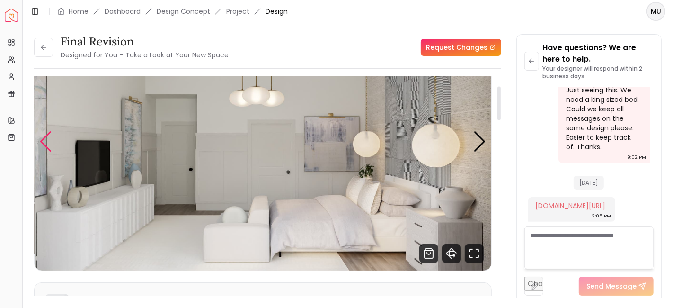
click at [46, 134] on div "Previous slide" at bounding box center [45, 141] width 13 height 21
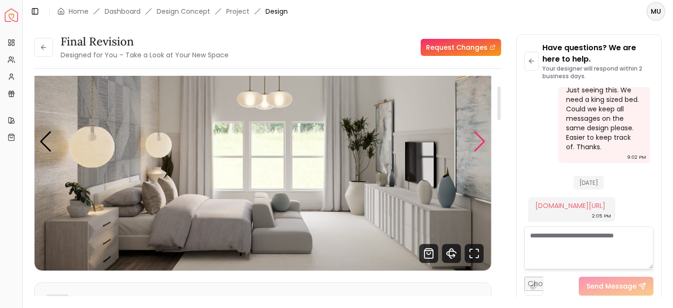
click at [483, 137] on div "Next slide" at bounding box center [480, 141] width 13 height 21
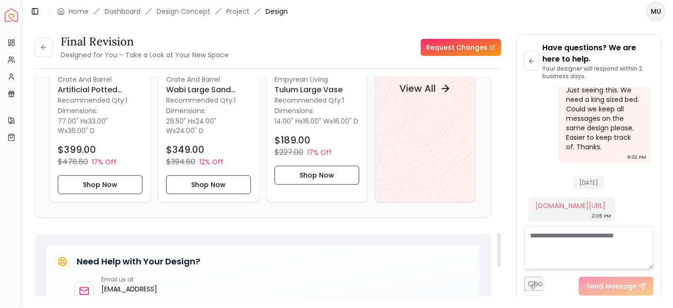
scroll to position [1025, 0]
click at [435, 96] on div "View All" at bounding box center [425, 88] width 74 height 28
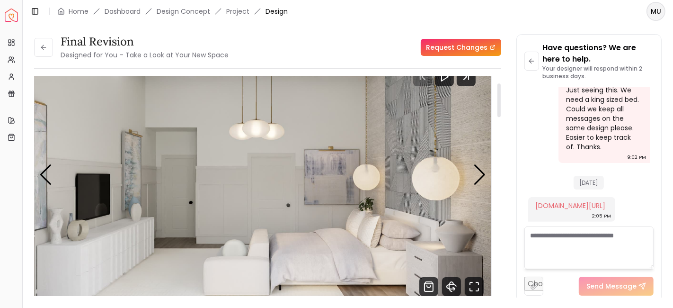
scroll to position [46, 0]
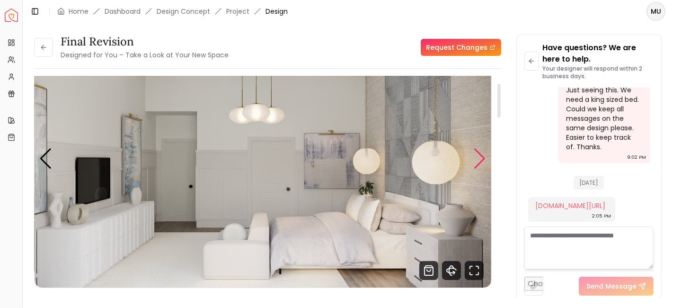
click at [481, 155] on div "Next slide" at bounding box center [480, 158] width 13 height 21
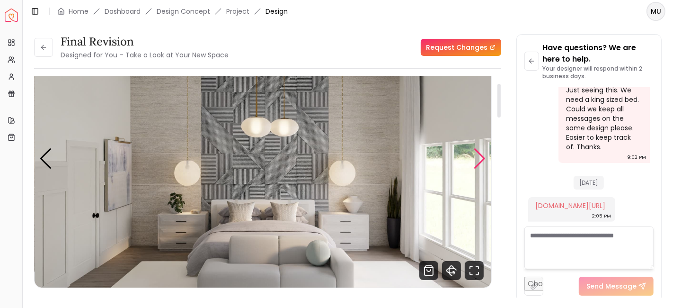
click at [481, 155] on div "Next slide" at bounding box center [480, 158] width 13 height 21
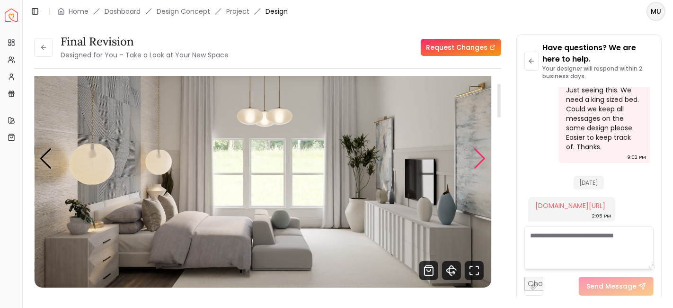
click at [481, 155] on div "Next slide" at bounding box center [480, 158] width 13 height 21
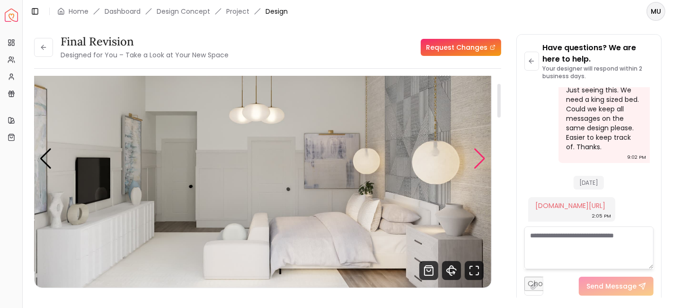
click at [481, 155] on div "Next slide" at bounding box center [480, 158] width 13 height 21
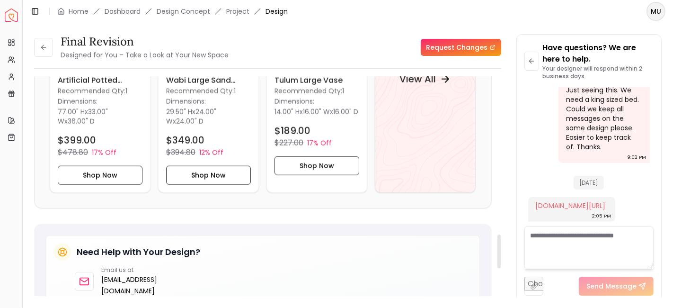
scroll to position [1036, 0]
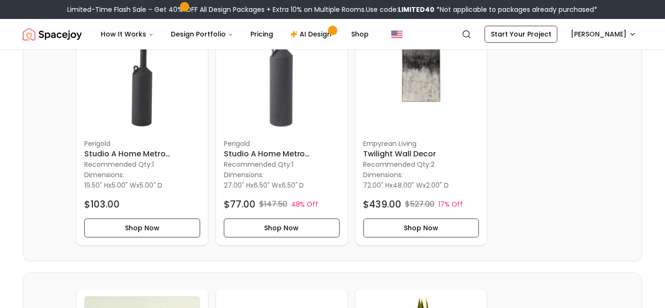
scroll to position [804, 0]
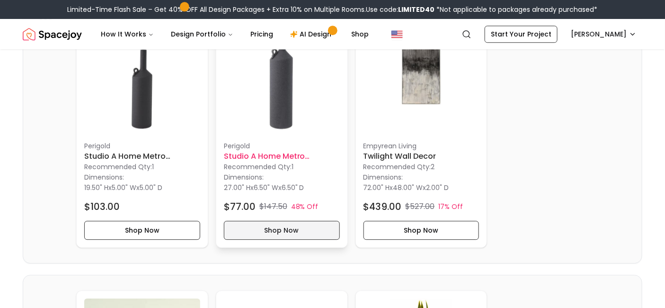
click at [278, 226] on button "Shop Now" at bounding box center [282, 230] width 116 height 19
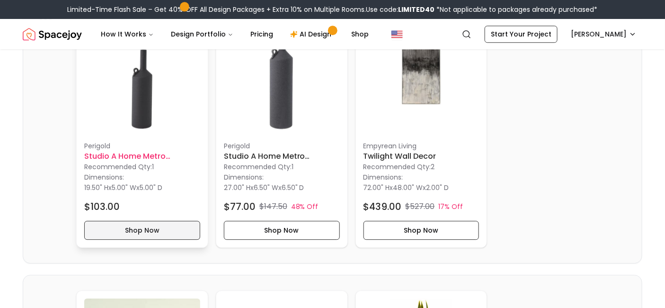
click at [146, 232] on button "Shop Now" at bounding box center [142, 230] width 116 height 19
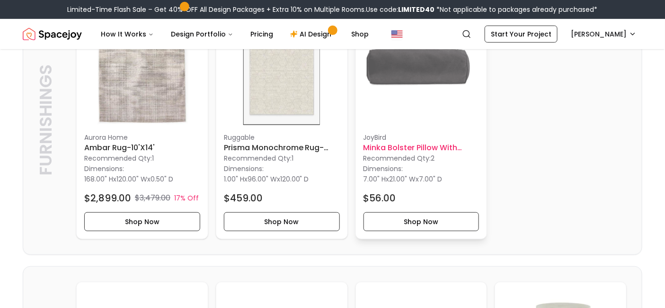
scroll to position [1383, 0]
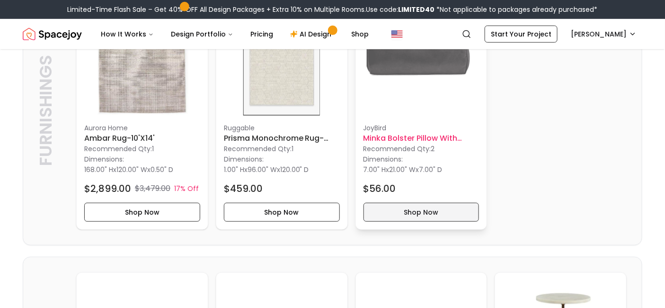
click at [422, 210] on button "Shop Now" at bounding box center [422, 212] width 116 height 19
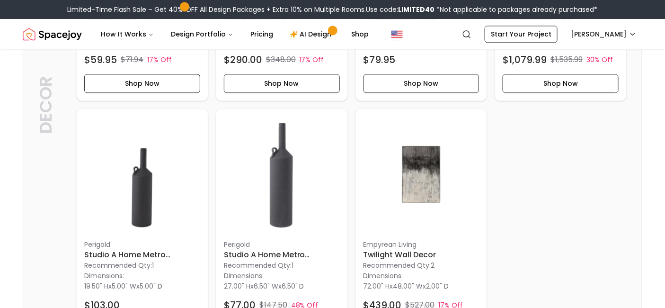
scroll to position [699, 0]
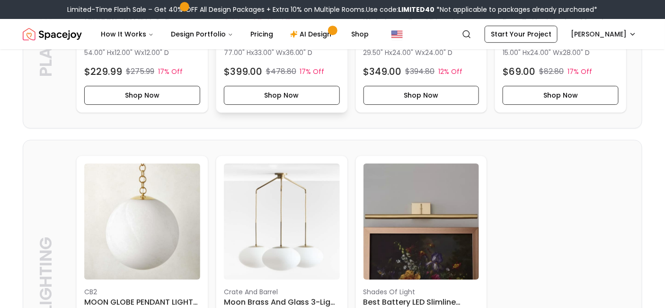
scroll to position [939, 0]
click at [158, 91] on button "Shop Now" at bounding box center [142, 94] width 116 height 19
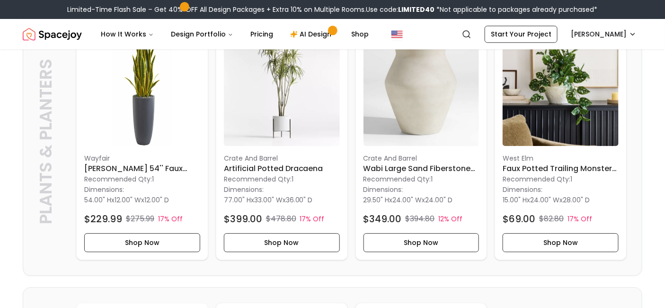
scroll to position [791, 0]
click at [125, 167] on h6 "[PERSON_NAME] 54'' Faux Snake Plant" at bounding box center [142, 168] width 116 height 11
